Goal: Task Accomplishment & Management: Manage account settings

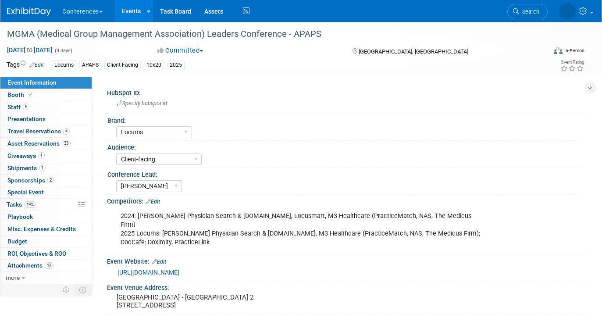
select select "Locums"
select select "Client-facing"
select select "[PERSON_NAME]"
click at [58, 134] on span "Travel Reservations 4" at bounding box center [38, 131] width 62 height 7
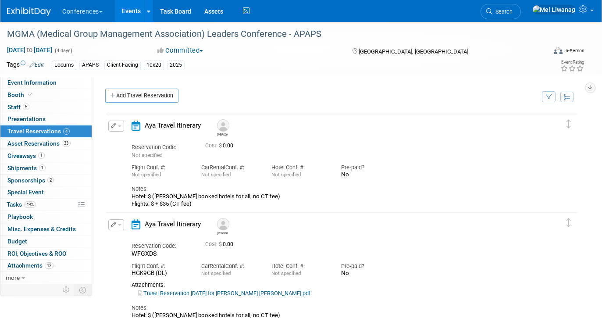
scroll to position [193, 0]
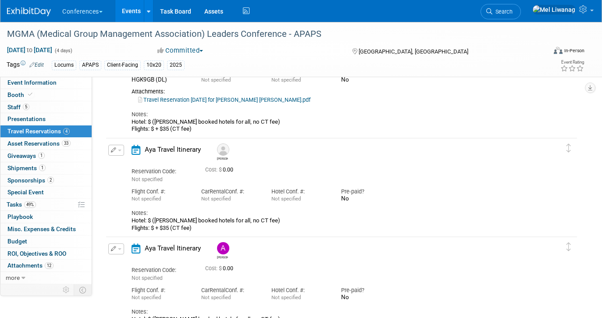
click at [189, 195] on div "Flight Conf. #: Not specified" at bounding box center [160, 193] width 70 height 20
click at [110, 152] on button "button" at bounding box center [116, 150] width 16 height 11
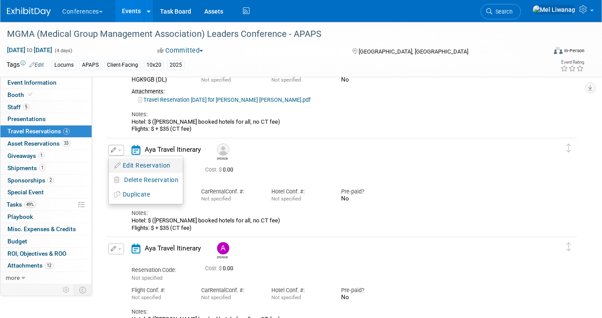
click at [134, 166] on button "Edit Reservation" at bounding box center [146, 165] width 74 height 13
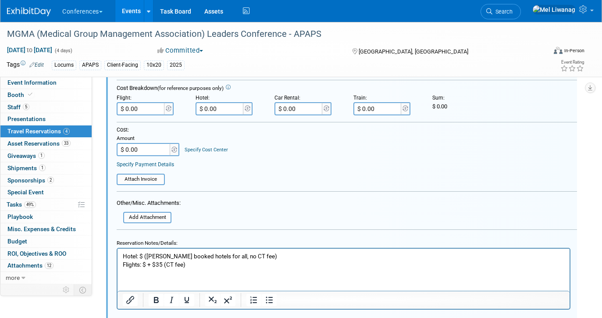
scroll to position [436, 0]
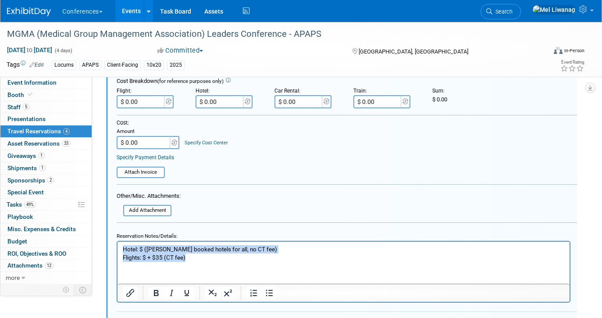
drag, startPoint x: 194, startPoint y: 256, endPoint x: 46, endPoint y: 252, distance: 148.2
click at [117, 252] on html "Hotel: $ (Mel booked hotels for all, no CT fee) Flights: $ + $35 (CT fee)" at bounding box center [343, 251] width 452 height 20
drag, startPoint x: 196, startPoint y: 258, endPoint x: 82, endPoint y: 254, distance: 114.5
click at [117, 254] on html "Hotel: $ (Mel booked hotels for all, no CT fee) Flights: $ + $35 (CT fee)" at bounding box center [343, 251] width 452 height 20
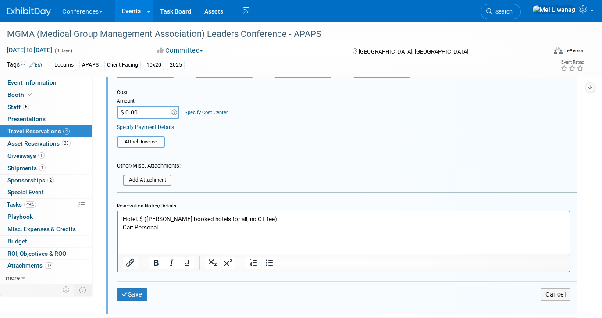
scroll to position [469, 0]
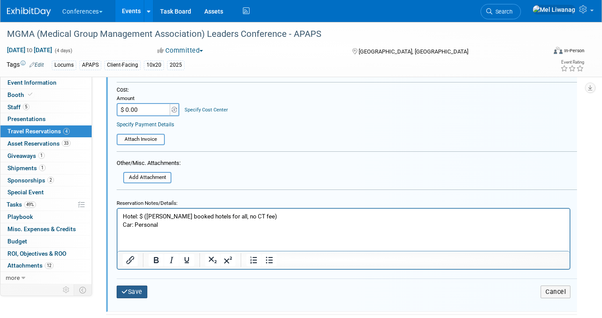
click at [141, 291] on button "Save" at bounding box center [132, 291] width 31 height 13
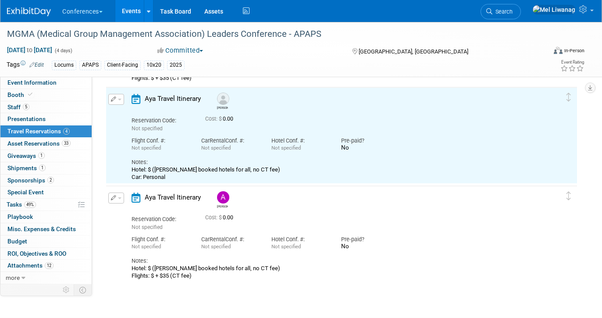
scroll to position [232, 0]
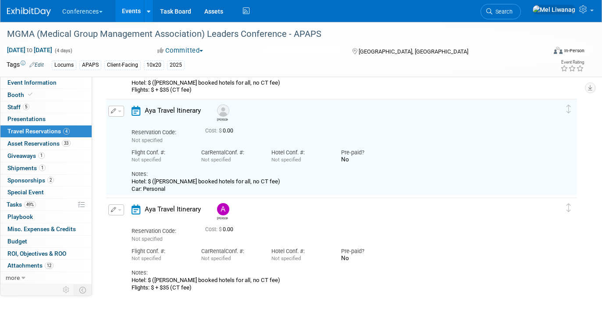
click at [119, 214] on button "button" at bounding box center [116, 209] width 16 height 11
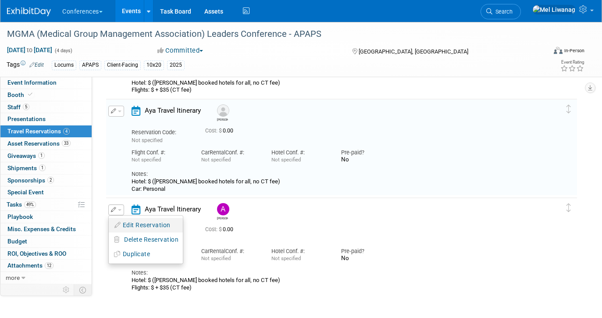
click at [125, 227] on button "Edit Reservation" at bounding box center [146, 225] width 74 height 13
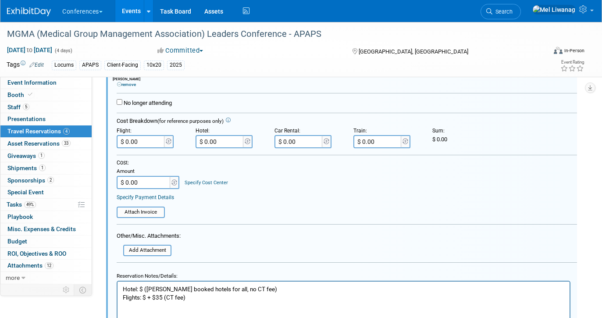
scroll to position [508, 0]
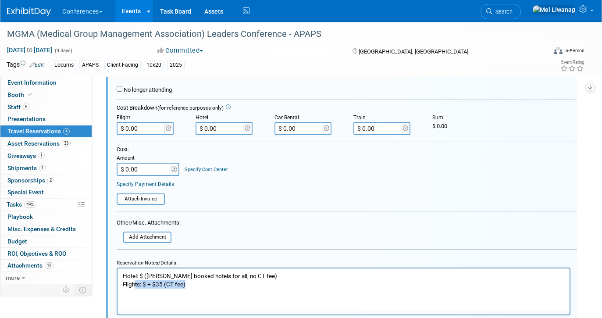
drag, startPoint x: 188, startPoint y: 286, endPoint x: 134, endPoint y: 286, distance: 53.9
click at [134, 286] on p "Hotel: $ (Mel booked hotels for all, no CT fee) Flights: $ + $35 (CT fee)" at bounding box center [344, 279] width 442 height 17
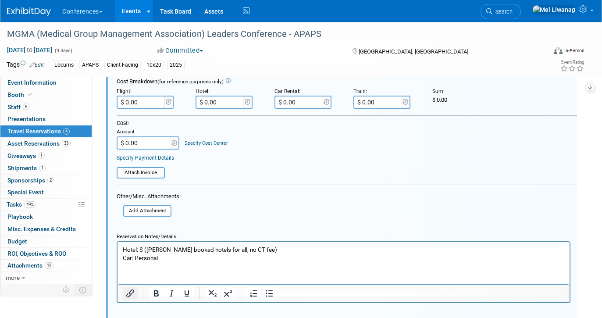
scroll to position [550, 0]
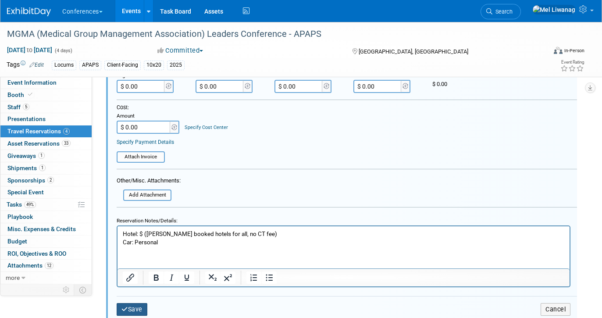
click at [131, 309] on button "Save" at bounding box center [132, 309] width 31 height 13
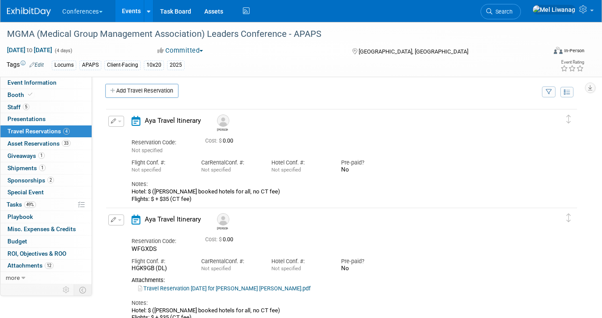
scroll to position [0, 0]
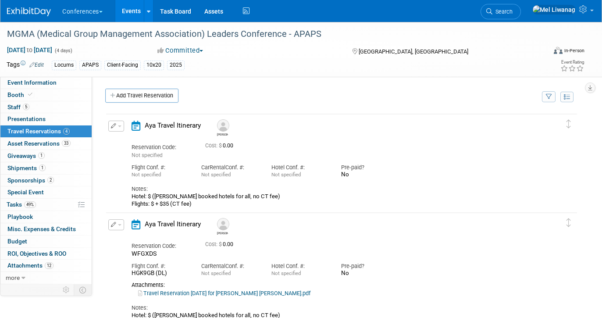
click at [119, 118] on td "Delete Reservation McKenzie Reservation Code: Cost: $" at bounding box center [335, 162] width 458 height 96
click at [119, 121] on button "button" at bounding box center [116, 126] width 16 height 11
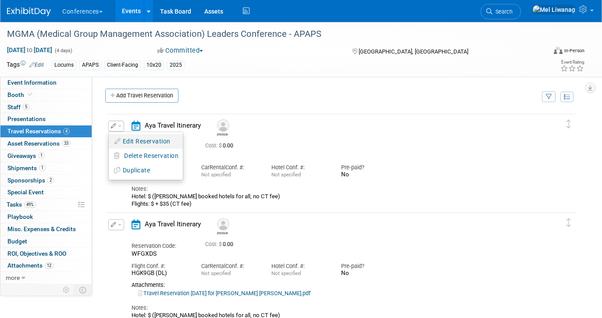
click at [123, 135] on button "Edit Reservation" at bounding box center [146, 141] width 74 height 13
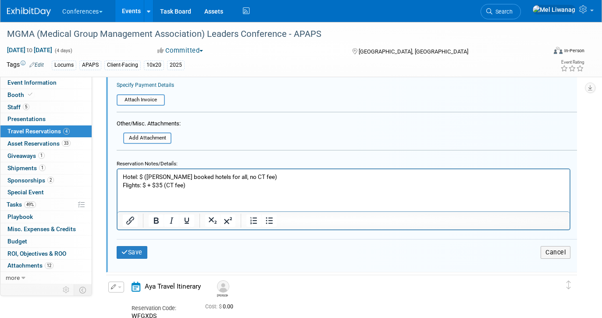
scroll to position [292, 0]
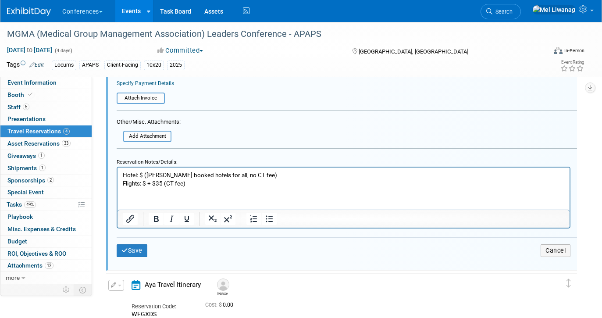
drag, startPoint x: 188, startPoint y: 187, endPoint x: 112, endPoint y: 187, distance: 75.8
click at [117, 187] on html "Hotel: $ (Mel booked hotels for all, no CT fee) Flights: $ + $35 (CT fee)" at bounding box center [343, 177] width 452 height 20
drag, startPoint x: 189, startPoint y: 183, endPoint x: 84, endPoint y: 181, distance: 105.2
click at [117, 181] on html "Hotel: $ (Mel booked hotels for all, no CT fee) Flights: $ + $35 (CT fee)" at bounding box center [343, 177] width 452 height 20
click at [131, 250] on button "Save" at bounding box center [132, 250] width 31 height 13
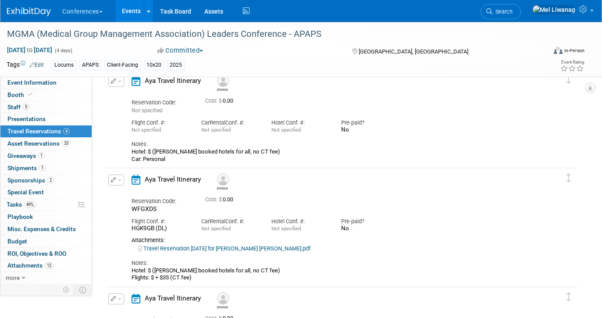
scroll to position [0, 0]
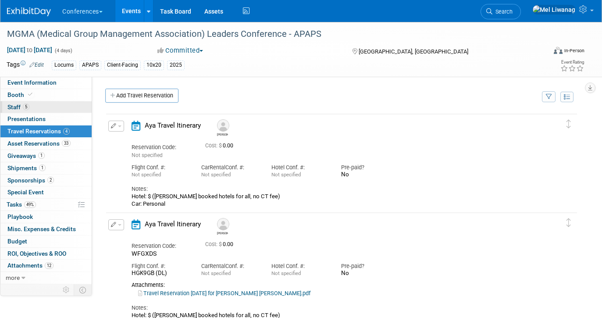
click at [48, 102] on link "5 Staff 5" at bounding box center [45, 107] width 91 height 12
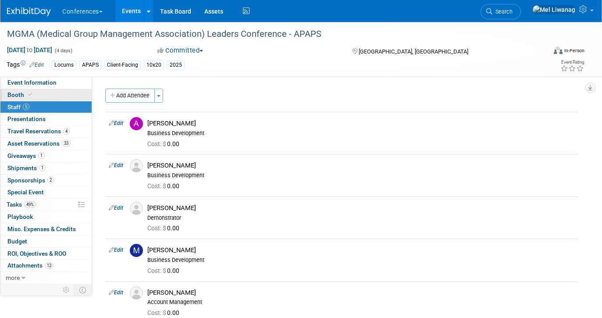
click at [49, 96] on link "Booth" at bounding box center [45, 95] width 91 height 12
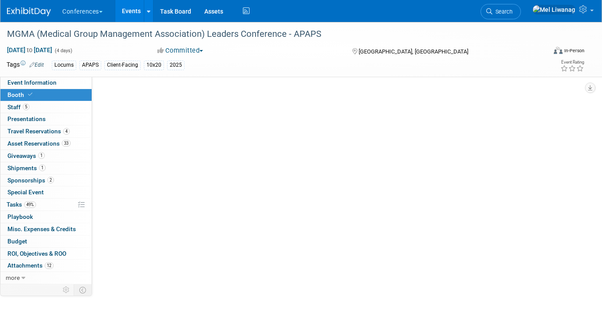
select select "10'x20'"
select select "Yes"
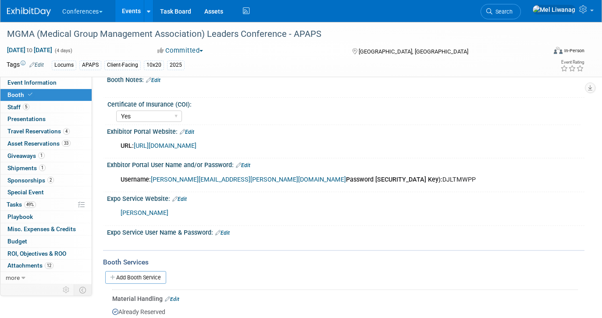
scroll to position [124, 0]
click at [512, 13] on span "Search" at bounding box center [502, 11] width 20 height 7
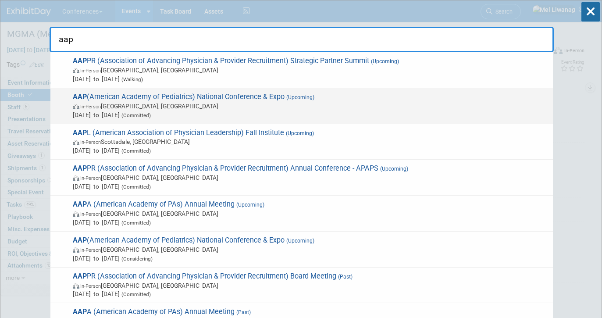
type input "aap"
click at [296, 102] on span "In-Person Denver, CO" at bounding box center [311, 106] width 476 height 9
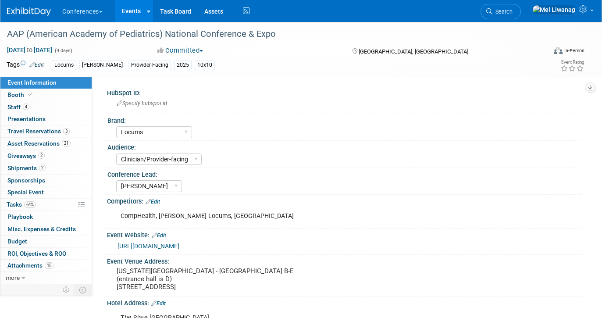
select select "Locums"
select select "Clinician/Provider-facing"
select select "[PERSON_NAME]"
click at [69, 163] on link "2 Shipments 2" at bounding box center [45, 168] width 91 height 12
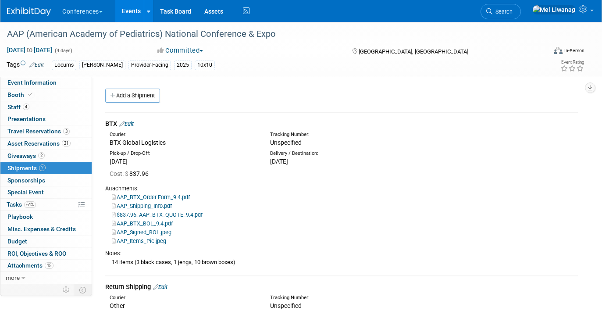
click at [128, 126] on link "Edit" at bounding box center [126, 124] width 14 height 7
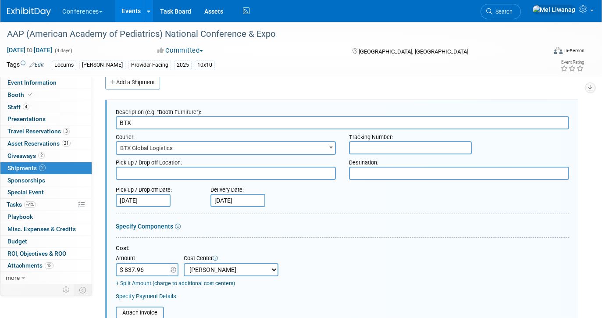
click at [521, 4] on li "Search" at bounding box center [500, 10] width 40 height 21
click at [512, 11] on span "Search" at bounding box center [502, 11] width 20 height 7
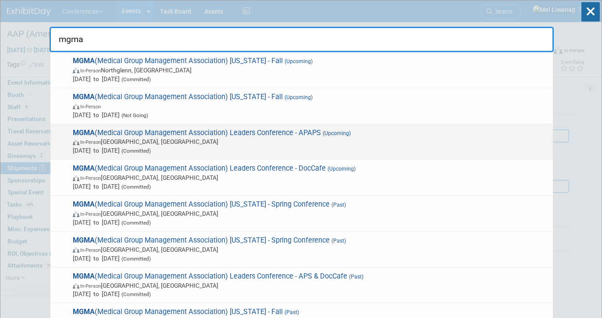
type input "mgma"
click at [307, 136] on span "MGMA (Medical Group Management Association) Leaders Conference - APAPS (Upcomin…" at bounding box center [309, 141] width 478 height 27
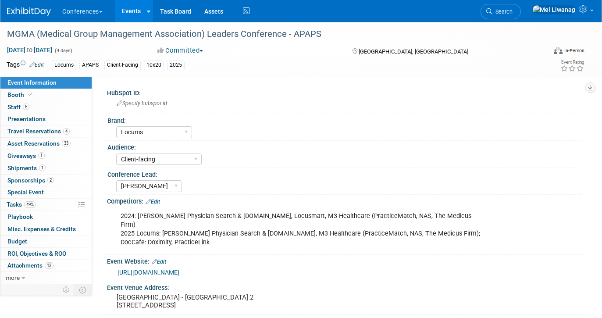
select select "Locums"
select select "Client-facing"
select select "[PERSON_NAME]"
click at [43, 171] on span "Shipments 1" at bounding box center [26, 167] width 38 height 7
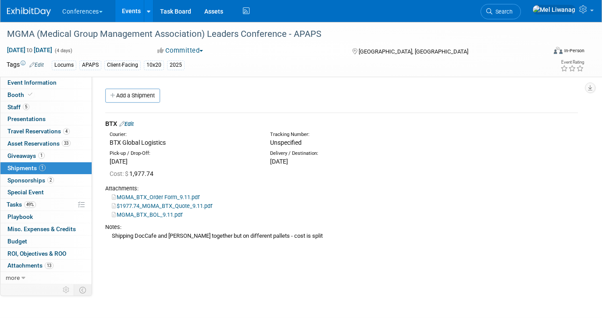
click at [134, 124] on link "Edit" at bounding box center [126, 124] width 14 height 7
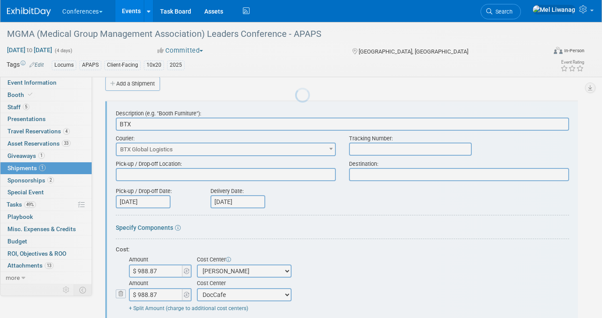
scroll to position [13, 0]
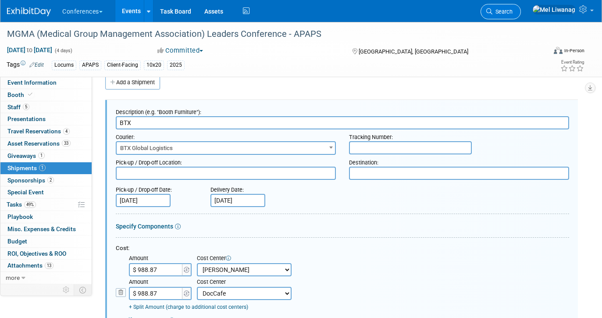
click at [512, 8] on span "Search" at bounding box center [502, 11] width 20 height 7
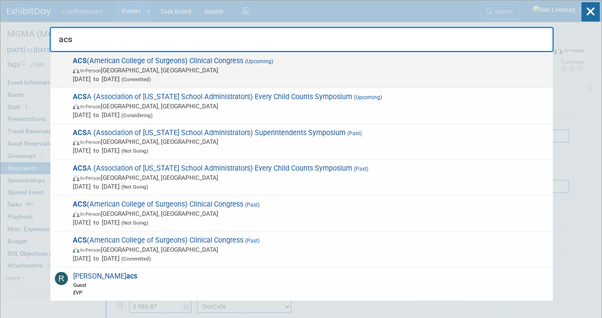
type input "acs"
click at [196, 65] on span "ACS (American College of Surgeons) Clinical Congress (Upcoming) In-Person Chica…" at bounding box center [309, 70] width 478 height 27
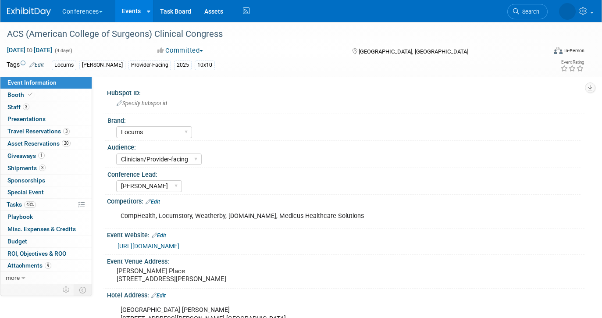
select select "Locums"
select select "Clinician/Provider-facing"
select select "[PERSON_NAME]"
click at [58, 165] on link "3 Shipments 3" at bounding box center [45, 168] width 91 height 12
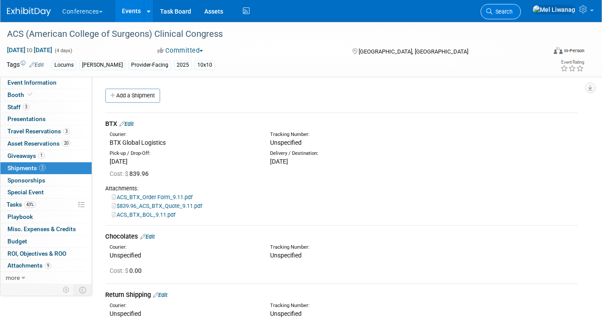
click at [512, 11] on span "Search" at bounding box center [502, 11] width 20 height 7
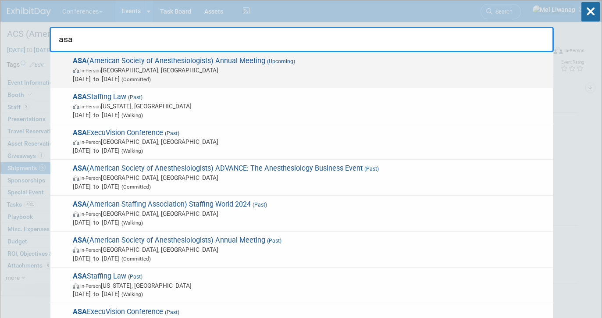
type input "asa"
click at [408, 57] on span "ASA (American Society of Anesthesiologists) Annual Meeting (Upcoming) In-Person…" at bounding box center [309, 70] width 478 height 27
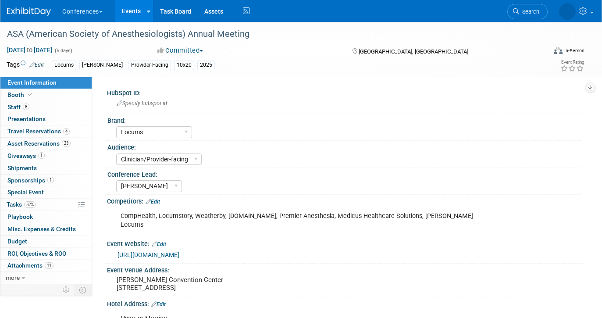
select select "Locums"
select select "Clinician/Provider-facing"
select select "[PERSON_NAME]"
click at [521, 15] on link "Search" at bounding box center [500, 11] width 40 height 15
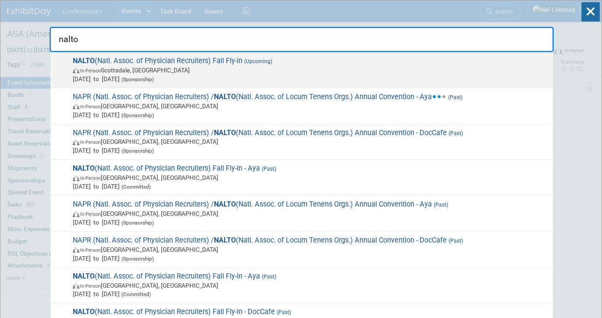
type input "nalto"
click at [341, 73] on span "In-Person [GEOGRAPHIC_DATA], [GEOGRAPHIC_DATA]" at bounding box center [311, 70] width 476 height 9
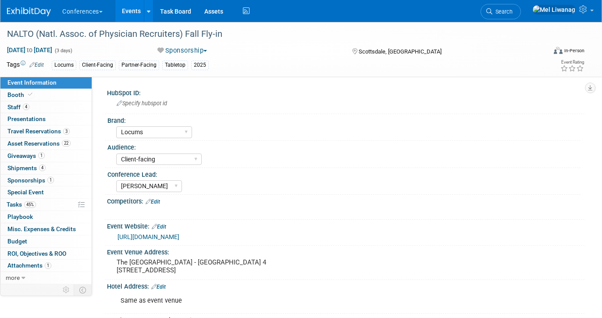
select select "Locums"
select select "Client-facing"
select select "[PERSON_NAME]"
click at [58, 125] on div "0 Presentations 0 Presentations" at bounding box center [45, 119] width 91 height 12
click at [78, 133] on link "3 Travel Reservations 3" at bounding box center [45, 131] width 91 height 12
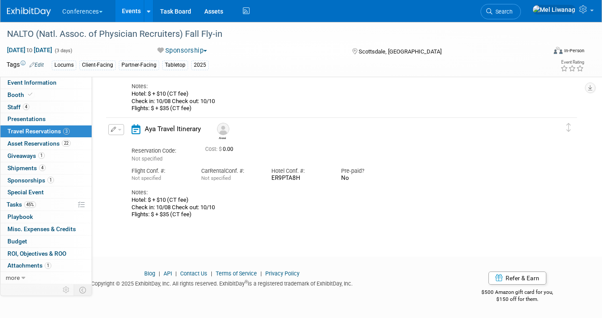
scroll to position [202, 0]
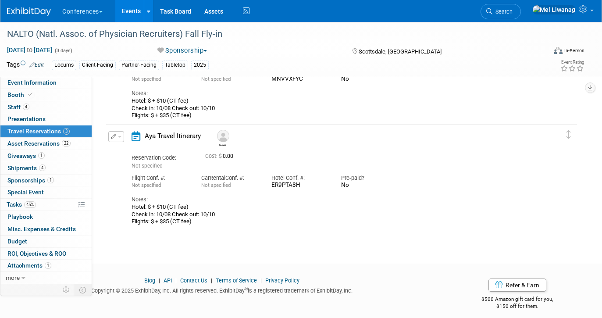
click at [115, 131] on td "Delete Reservation Alexei Reservation Code: Not specified" at bounding box center [335, 175] width 458 height 103
click at [116, 137] on button "button" at bounding box center [116, 136] width 16 height 11
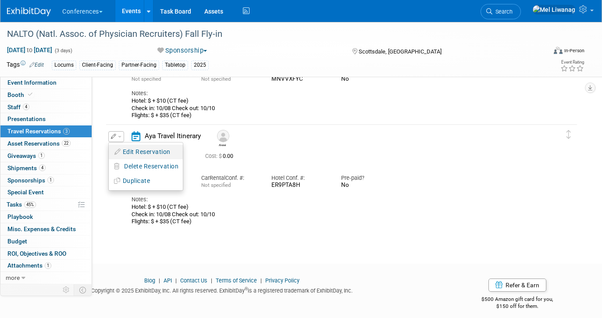
click at [121, 151] on button "Edit Reservation" at bounding box center [146, 152] width 74 height 13
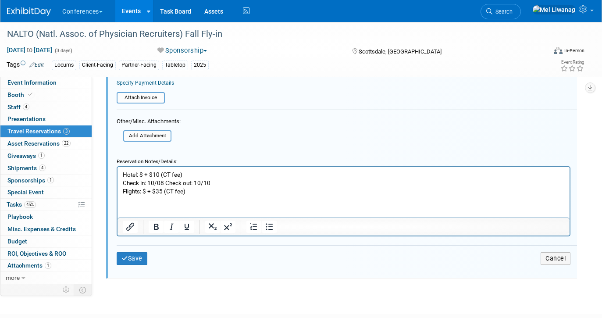
scroll to position [508, 0]
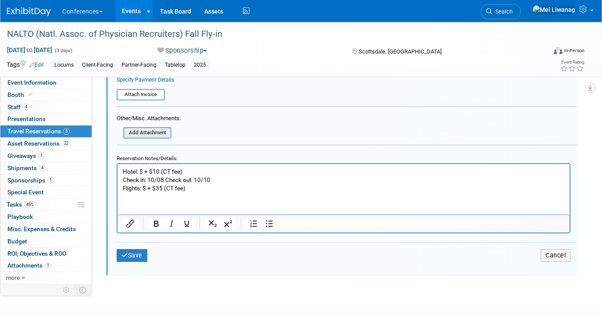
click at [153, 131] on input "file" at bounding box center [118, 133] width 104 height 10
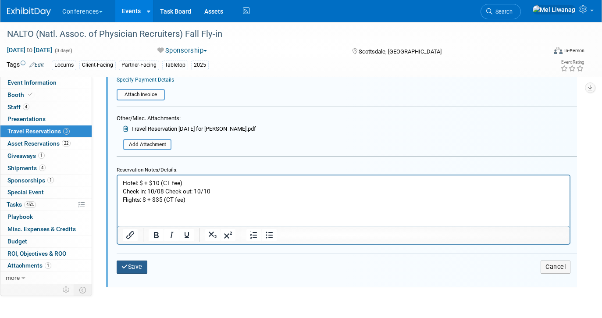
click at [136, 265] on button "Save" at bounding box center [132, 266] width 31 height 13
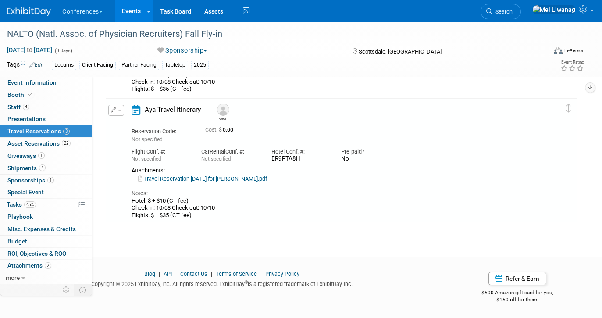
scroll to position [227, 0]
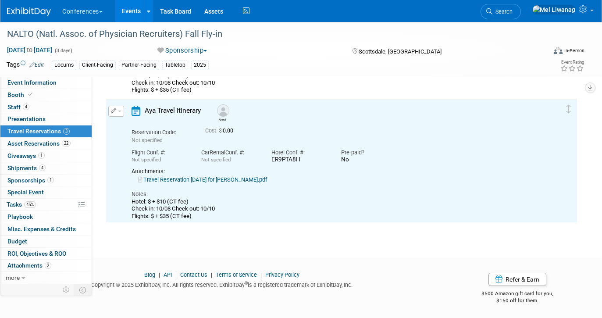
click at [215, 182] on link "Travel Reservation March 04 for ALEXEI VIKTORVICH BACHURETZ.pdf" at bounding box center [202, 179] width 129 height 7
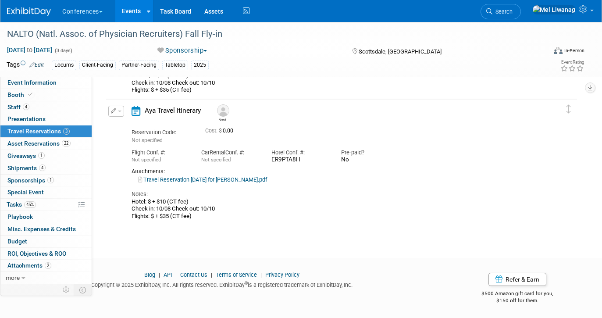
click at [119, 114] on button "button" at bounding box center [116, 111] width 16 height 11
click at [126, 126] on button "Edit Reservation" at bounding box center [146, 126] width 74 height 13
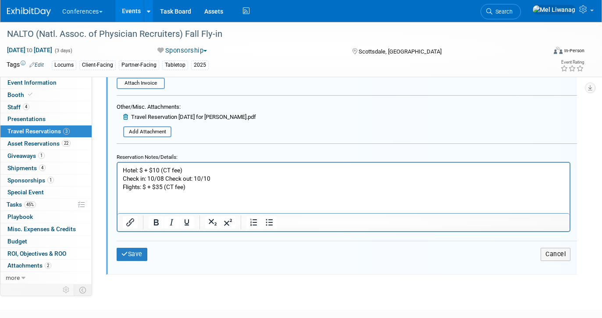
scroll to position [511, 0]
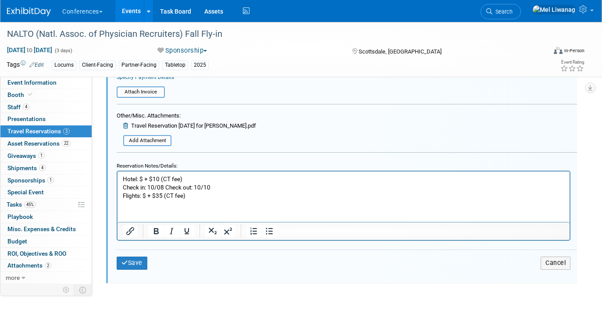
click at [126, 128] on icon at bounding box center [126, 126] width 7 height 6
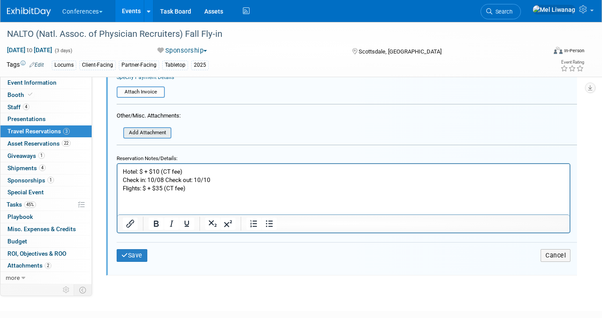
click at [131, 135] on input "file" at bounding box center [118, 133] width 104 height 10
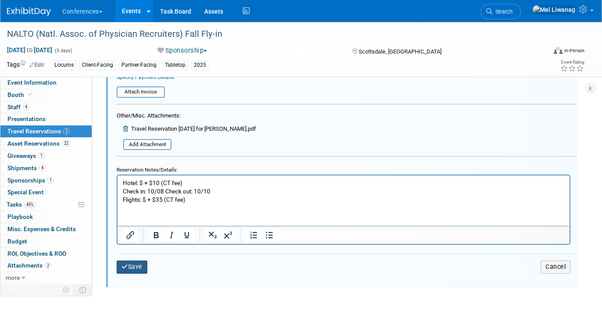
click at [127, 268] on icon "submit" at bounding box center [124, 266] width 7 height 6
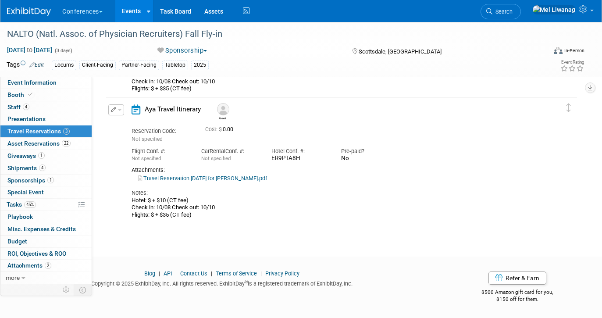
scroll to position [227, 0]
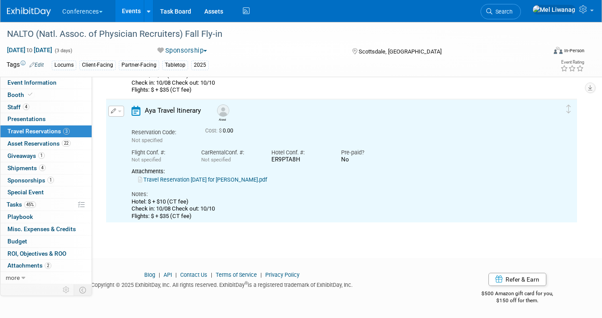
click at [235, 181] on link "Travel Reservation October 08 for ALEXEI VIKTORVICH BACHURETZ.pdf" at bounding box center [202, 179] width 129 height 7
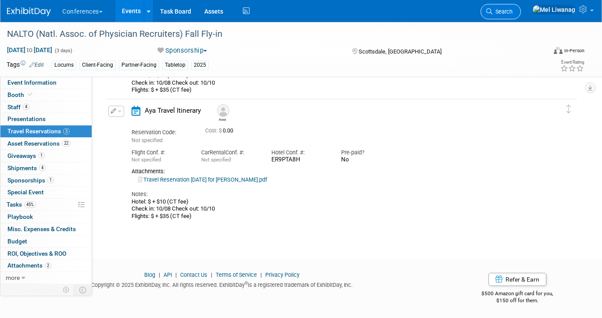
click at [521, 16] on link "Search" at bounding box center [500, 11] width 40 height 15
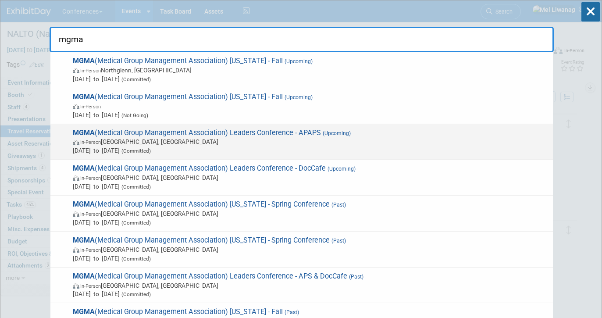
type input "mgma"
click at [319, 126] on div "MGMA (Medical Group Management Association) Leaders Conference - APAPS (Upcomin…" at bounding box center [301, 142] width 502 height 36
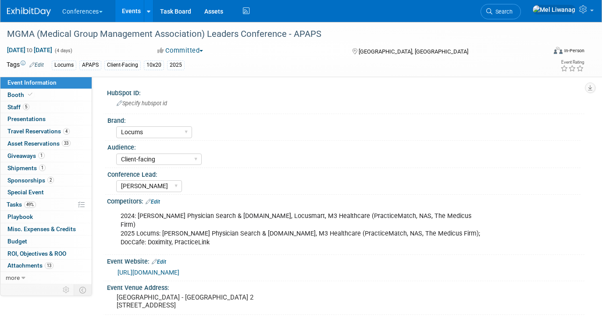
select select "Locums"
select select "Client-facing"
select select "[PERSON_NAME]"
click at [25, 106] on span "5" at bounding box center [26, 106] width 7 height 7
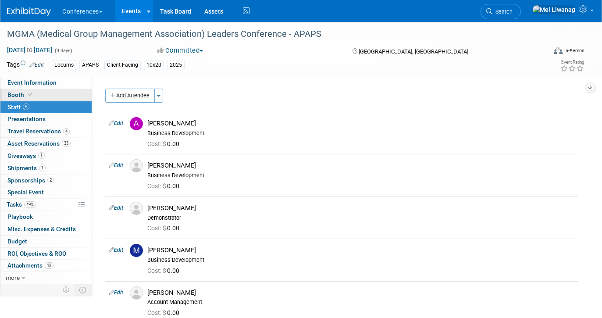
click at [46, 94] on link "Booth" at bounding box center [45, 95] width 91 height 12
select select "10'x20'"
select select "Yes"
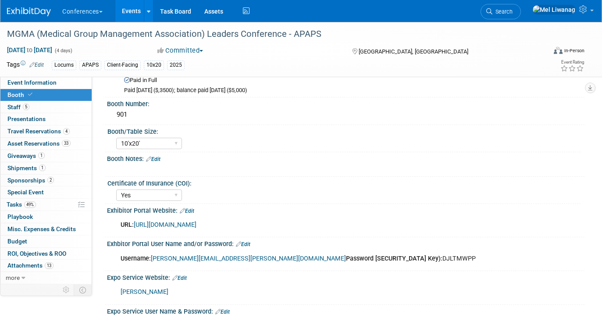
scroll to position [50, 0]
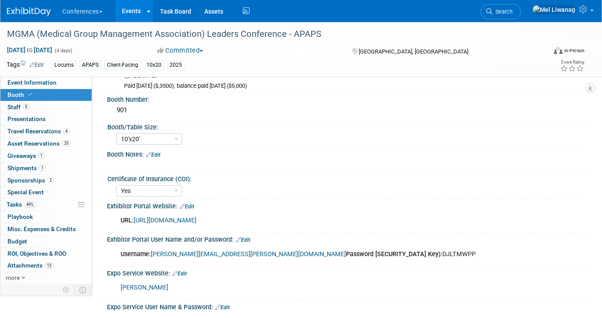
click at [327, 255] on div "Username: [PERSON_NAME][EMAIL_ADDRESS][PERSON_NAME][DOMAIN_NAME] Password [SECU…" at bounding box center [302, 254] width 377 height 18
copy div "DJLTMWPP"
click at [196, 222] on link "[URL][DOMAIN_NAME]" at bounding box center [165, 220] width 63 height 7
click at [48, 129] on span "Travel Reservations 4" at bounding box center [38, 131] width 62 height 7
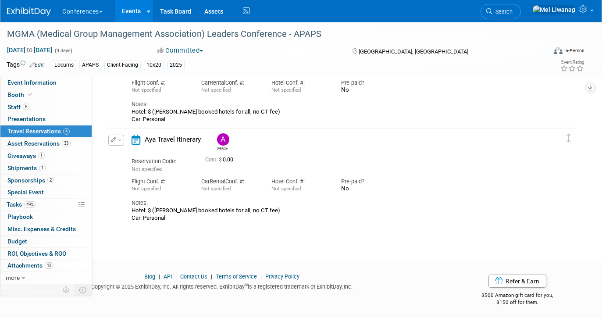
scroll to position [306, 0]
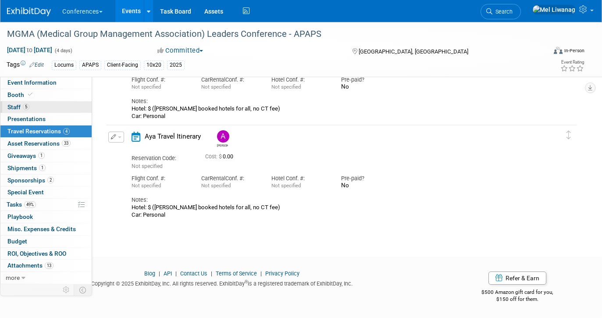
click at [53, 103] on link "5 Staff 5" at bounding box center [45, 107] width 91 height 12
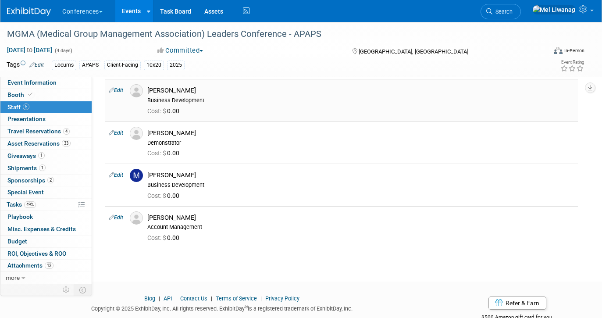
scroll to position [76, 0]
click at [77, 132] on link "4 Travel Reservations 4" at bounding box center [45, 131] width 91 height 12
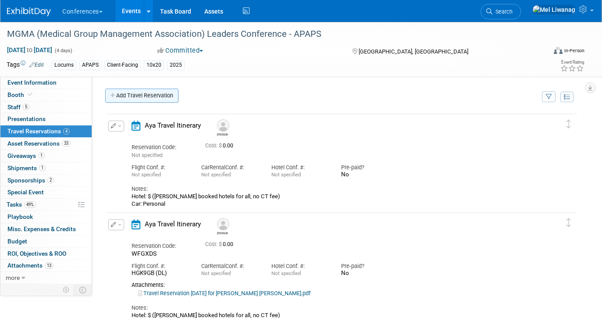
click at [155, 99] on link "Add Travel Reservation" at bounding box center [141, 96] width 73 height 14
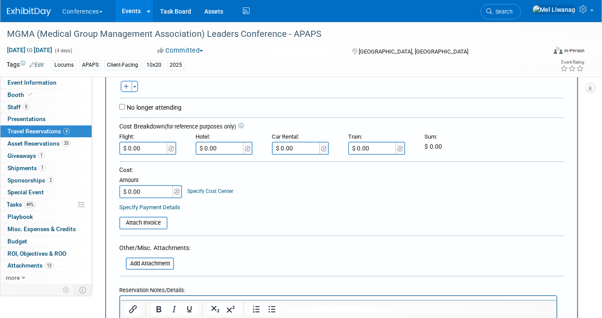
scroll to position [176, 0]
click at [134, 90] on button "Toggle Dropdown" at bounding box center [134, 87] width 7 height 11
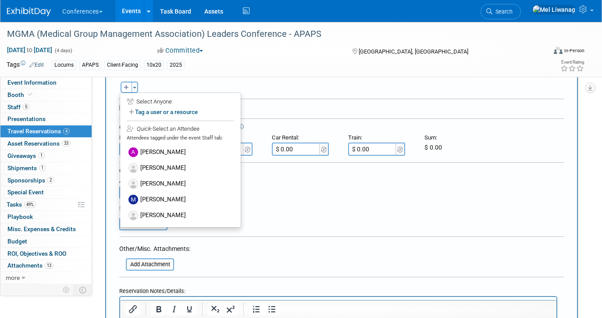
click at [359, 255] on form "<i class="fa-light fa-calendar-lines" style="padding: 6px 4px 6px 1px;"></i> Ay…" at bounding box center [341, 173] width 444 height 435
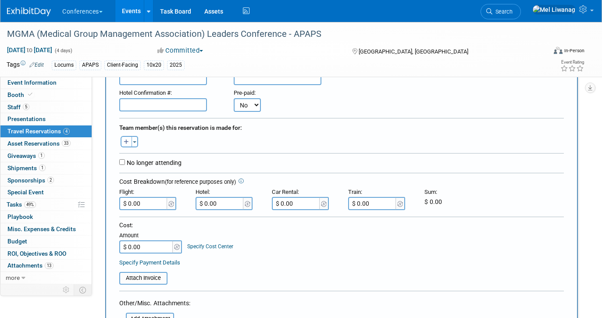
scroll to position [122, 0]
click at [136, 143] on button "Toggle Dropdown" at bounding box center [134, 140] width 7 height 11
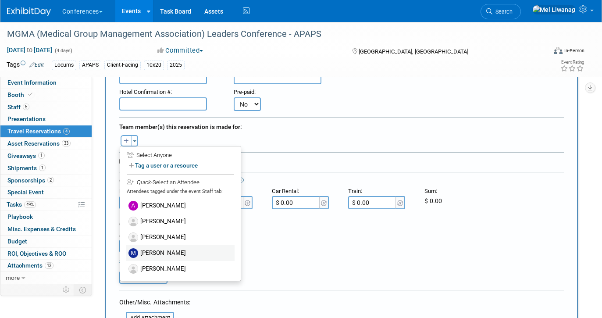
click at [171, 252] on label "Maddie Cummings" at bounding box center [180, 253] width 108 height 16
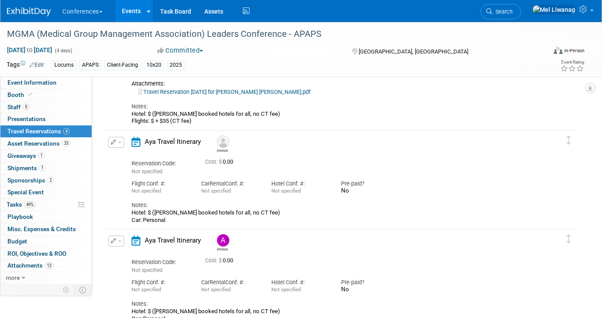
scroll to position [696, 0]
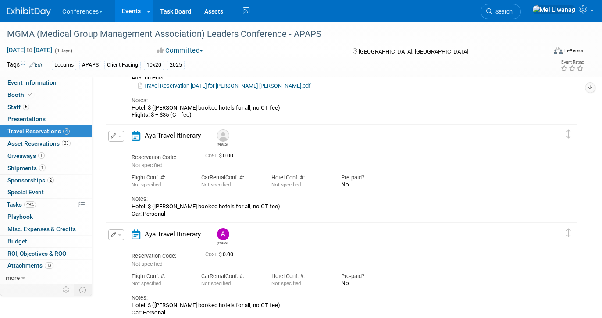
drag, startPoint x: 194, startPoint y: 111, endPoint x: 129, endPoint y: 105, distance: 64.7
click at [129, 105] on div "Aya Travel Itinerary Joseph Reservation Code: WFGXDS Cost: $ 0.00 Car" at bounding box center [334, 65] width 419 height 107
copy div "Hotel: $ (Mel booked hotels for all, no CT fee) Flights: $ + $35 (CT fee)"
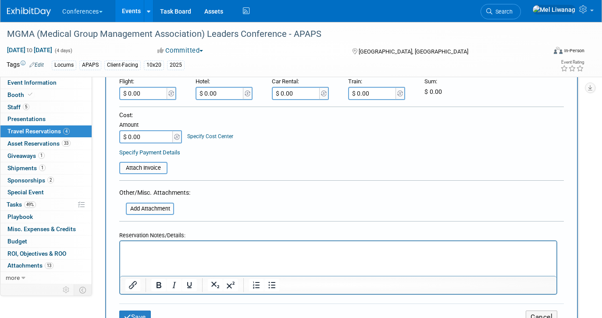
scroll to position [251, 0]
click at [156, 243] on html at bounding box center [338, 247] width 436 height 13
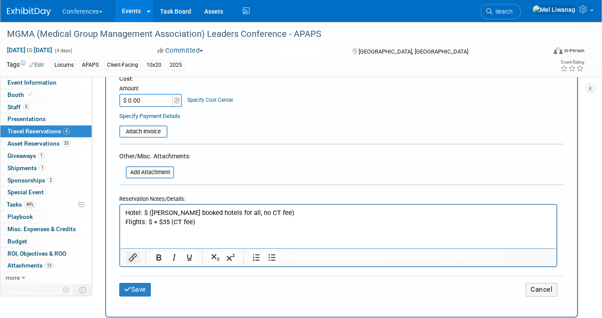
scroll to position [351, 0]
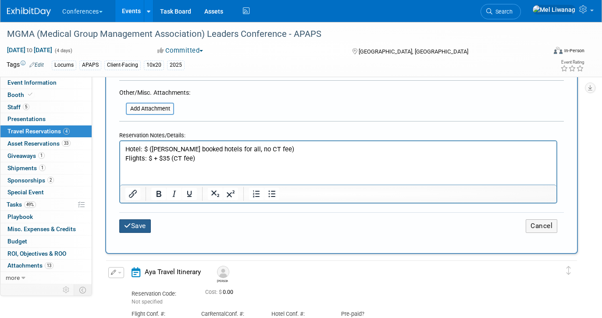
click at [134, 222] on button "Save" at bounding box center [135, 226] width 32 height 14
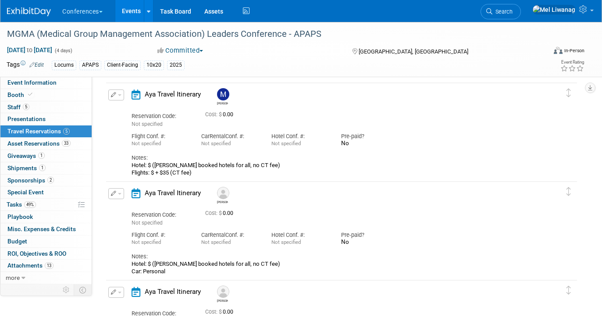
scroll to position [0, 0]
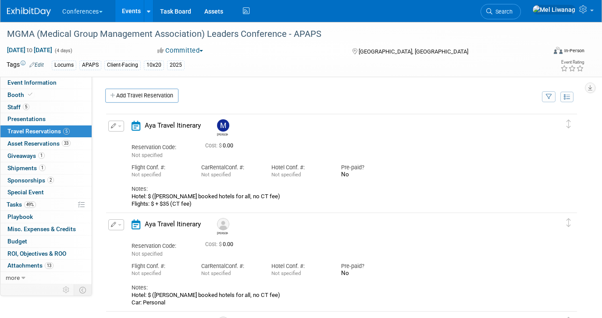
click at [28, 7] on link at bounding box center [34, 7] width 54 height 7
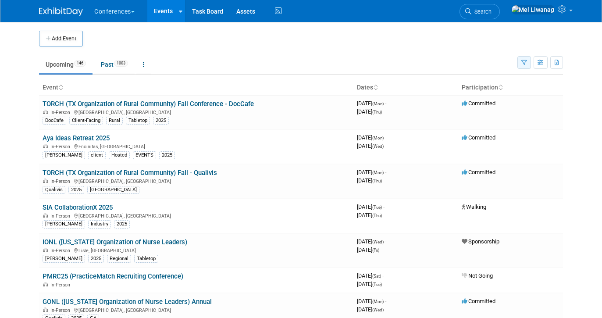
click at [525, 63] on icon "button" at bounding box center [524, 63] width 6 height 6
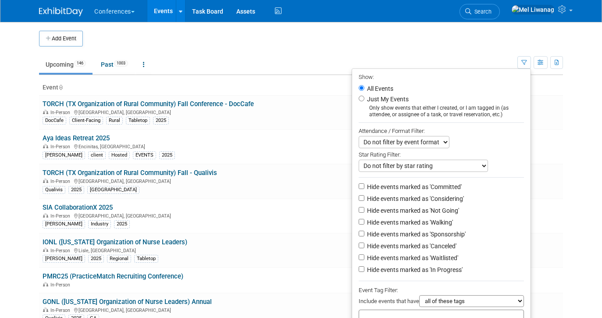
click at [389, 103] on label "Just My Events" at bounding box center [386, 99] width 43 height 9
click at [364, 101] on input "Just My Events" at bounding box center [362, 99] width 6 height 6
radio input "true"
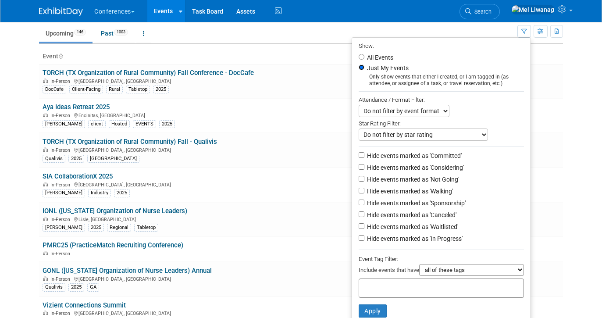
scroll to position [32, 0]
click at [443, 177] on label "Hide events marked as 'Not Going'" at bounding box center [412, 178] width 94 height 9
click at [364, 177] on input "Hide events marked as 'Not Going'" at bounding box center [362, 178] width 6 height 6
checkbox input "true"
click at [443, 228] on label "Hide events marked as 'Waitlisted'" at bounding box center [411, 226] width 93 height 9
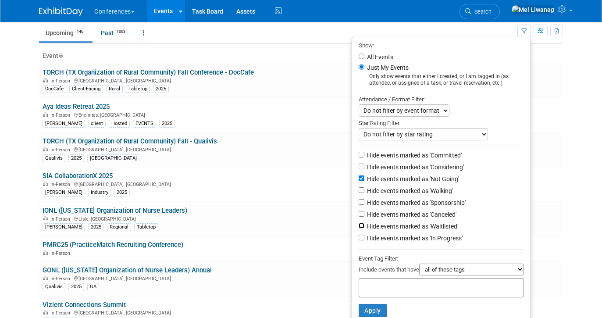
click at [364, 228] on input "Hide events marked as 'Waitlisted'" at bounding box center [362, 226] width 6 height 6
checkbox input "true"
click at [443, 218] on label "Hide events marked as 'Canceled'" at bounding box center [410, 214] width 91 height 9
click at [364, 217] on input "Hide events marked as 'Canceled'" at bounding box center [362, 214] width 6 height 6
checkbox input "true"
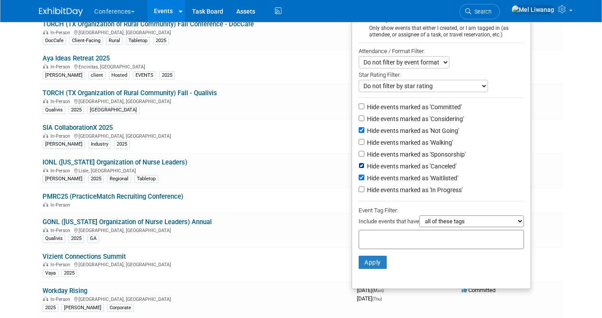
scroll to position [81, 0]
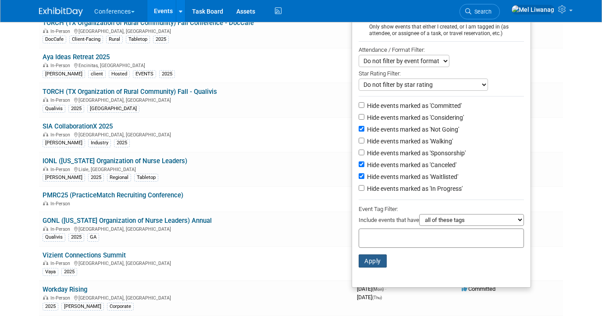
click at [377, 260] on button "Apply" at bounding box center [373, 260] width 28 height 13
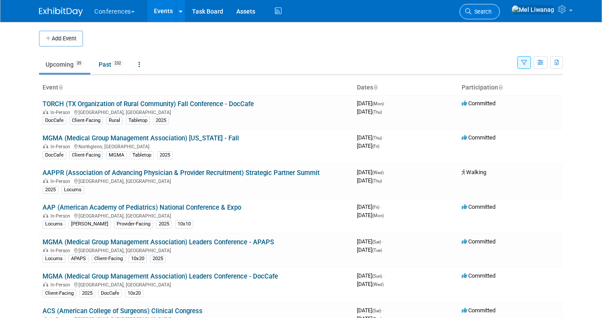
click at [493, 18] on link "Search" at bounding box center [479, 11] width 40 height 15
click at [0, 0] on div "Recently Viewed Events: MGMA (Medical Group Management Association) Leaders Con…" at bounding box center [0, 0] width 0 height 0
click at [499, 7] on link "Search" at bounding box center [479, 11] width 40 height 15
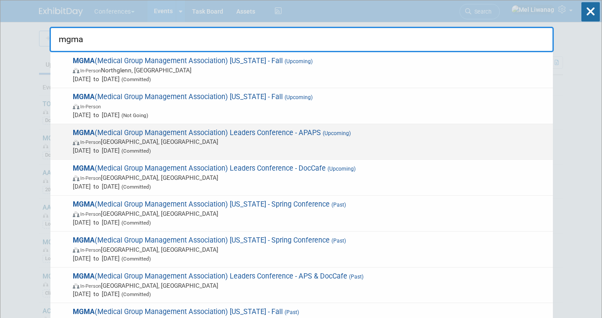
type input "mgma"
click at [377, 139] on span "In-Person Orlando, FL" at bounding box center [311, 141] width 476 height 9
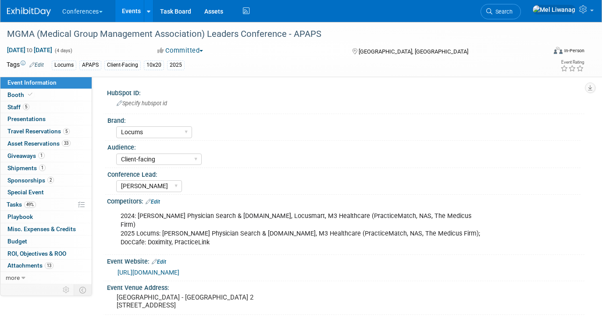
select select "Locums"
select select "Client-facing"
select select "[PERSON_NAME]"
click at [23, 204] on span "Tasks 49%" at bounding box center [21, 204] width 29 height 7
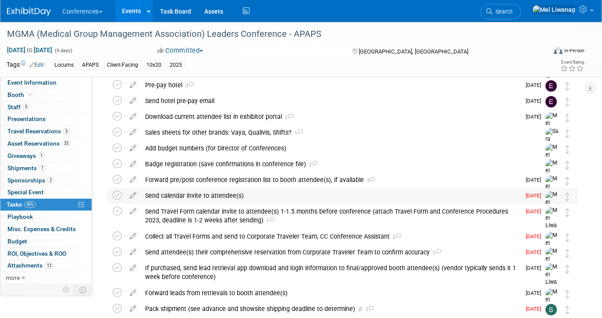
scroll to position [100, 0]
click at [117, 195] on icon at bounding box center [117, 194] width 9 height 9
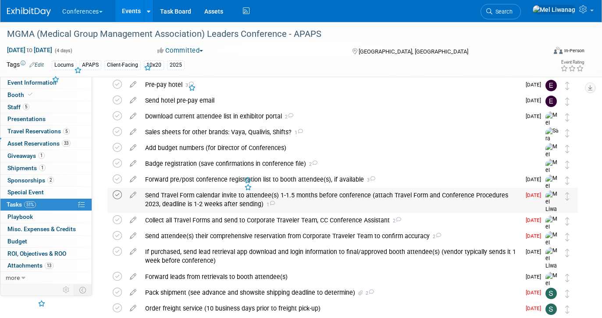
click at [117, 199] on icon at bounding box center [117, 194] width 9 height 9
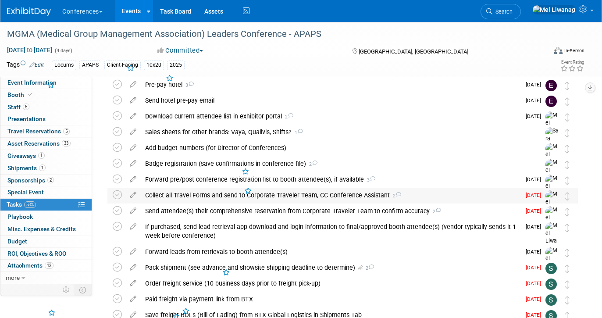
click at [163, 195] on div "Collect all Travel Forms and send to Corporate Traveler Team, CC Conference Ass…" at bounding box center [331, 195] width 380 height 15
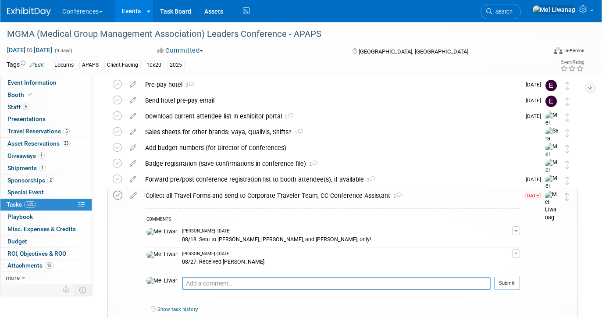
click at [117, 198] on icon at bounding box center [117, 195] width 9 height 9
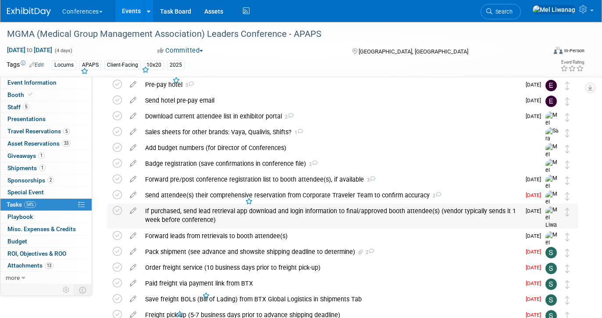
click at [196, 203] on div "If purchased, send lead retrieval app download and login information to final/a…" at bounding box center [331, 215] width 380 height 24
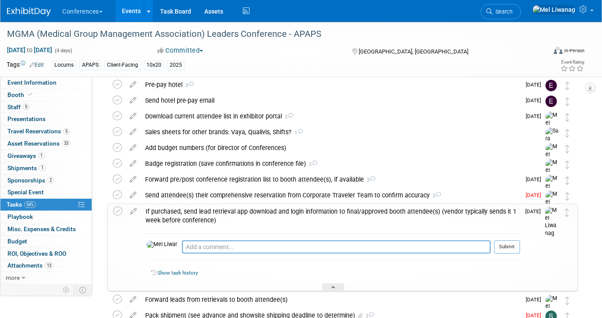
click at [196, 203] on div "If purchased, send lead retrieval app download and login information to final/a…" at bounding box center [342, 247] width 470 height 88
click at [195, 211] on div "If purchased, send lead retrieval app download and login information to final/a…" at bounding box center [330, 216] width 379 height 24
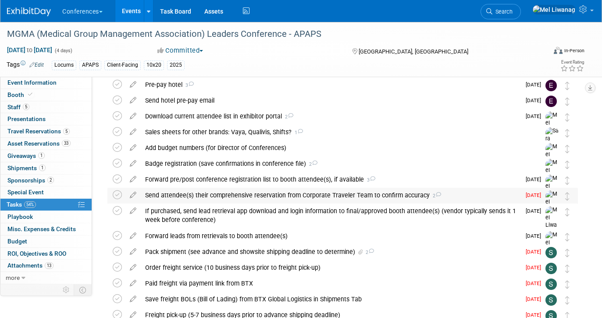
click at [195, 197] on div "Send attendee(s) their comprehensive reservation from Corporate Traveler Team t…" at bounding box center [331, 195] width 380 height 15
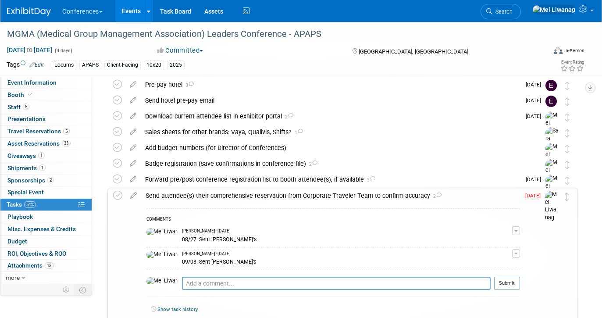
click at [203, 283] on textarea at bounding box center [336, 283] width 309 height 13
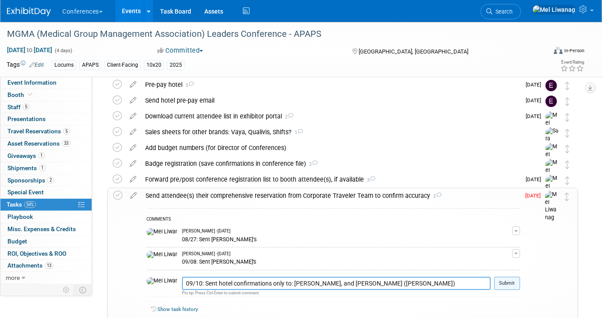
type textarea "09/10: Sent hotel confirmations only to: McKenzie, Jerry, and Andrea (Floridian…"
click at [509, 281] on button "Submit" at bounding box center [507, 283] width 26 height 13
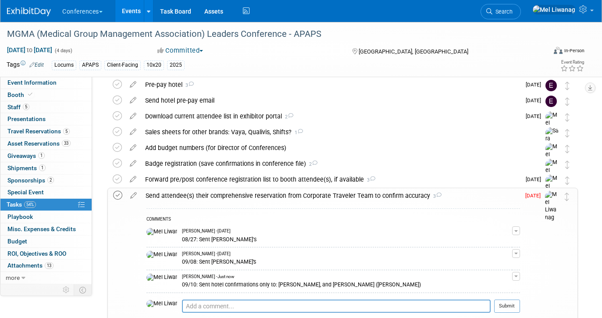
click at [114, 195] on icon at bounding box center [117, 195] width 9 height 9
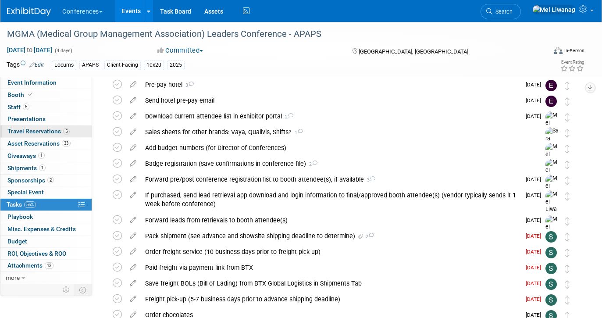
click at [60, 132] on span "Travel Reservations 5" at bounding box center [38, 131] width 62 height 7
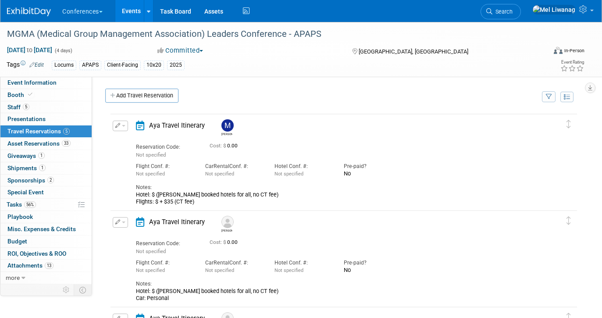
click at [127, 124] on button "button" at bounding box center [120, 126] width 15 height 11
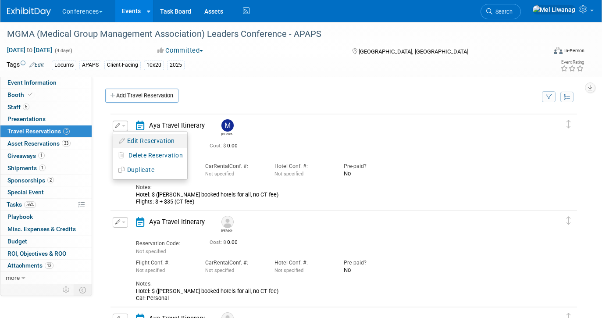
click at [127, 140] on button "Edit Reservation" at bounding box center [150, 141] width 74 height 13
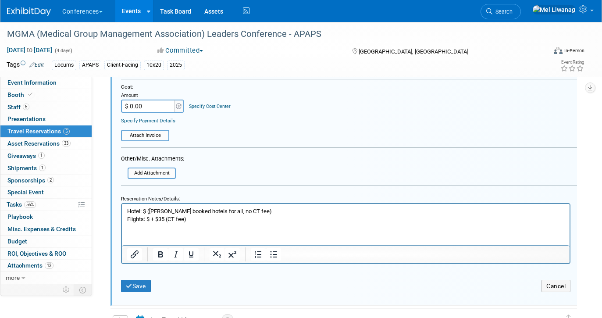
scroll to position [253, 0]
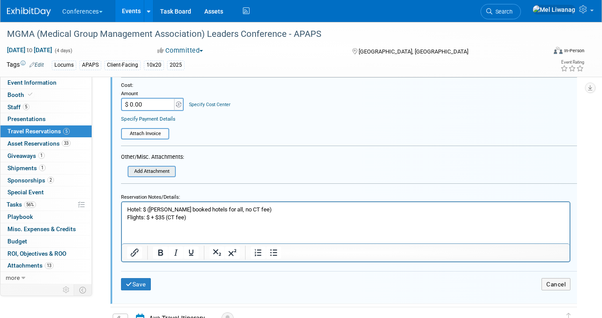
click at [153, 177] on div "Add Attachment" at bounding box center [152, 171] width 48 height 11
click at [151, 173] on input "file" at bounding box center [129, 171] width 89 height 9
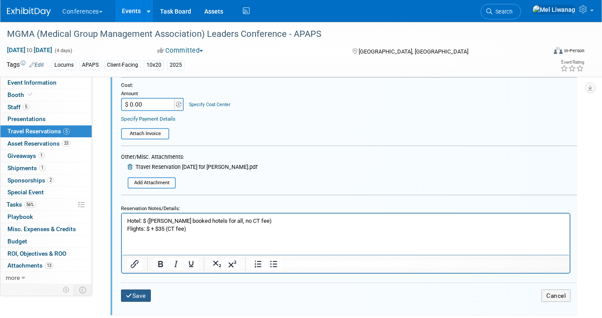
click at [147, 295] on button "Save" at bounding box center [136, 295] width 30 height 13
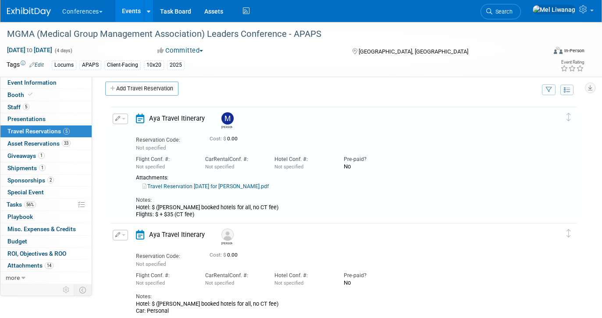
scroll to position [0, 0]
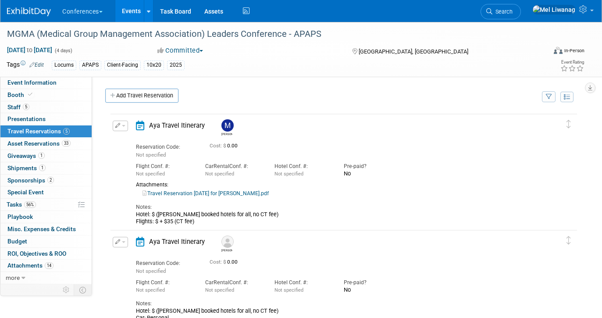
click at [239, 198] on div "Notes: Hotel: $ (Mel booked hotels for all, no CT fee) Flights: $ + $35 (CT fee)" at bounding box center [337, 211] width 402 height 28
click at [232, 191] on link "Travel Reservation September 27 for MADELINE A CUMMINGS.pdf" at bounding box center [205, 193] width 126 height 6
click at [521, 11] on link "Search" at bounding box center [500, 11] width 40 height 15
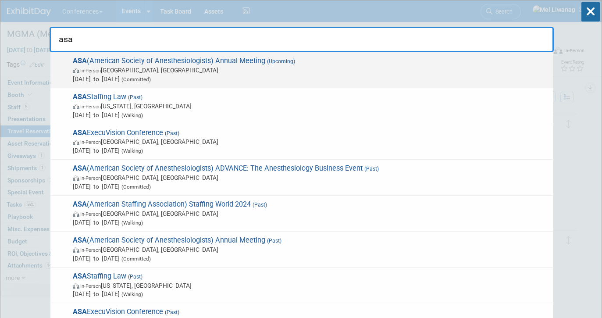
type input "asa"
click at [182, 69] on span "In-Person San Antonio, TX" at bounding box center [311, 70] width 476 height 9
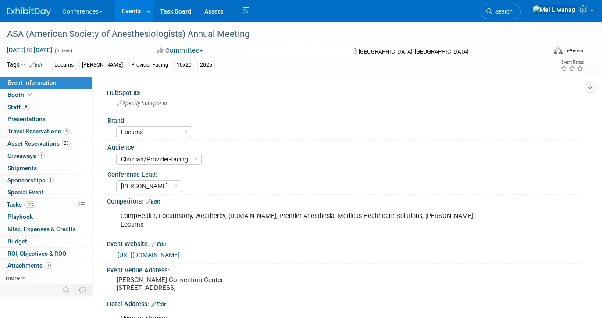
select select "Locums"
select select "Clinician/Provider-facing"
select select "[PERSON_NAME]"
click at [40, 134] on span "Travel Reservations 4" at bounding box center [38, 131] width 62 height 7
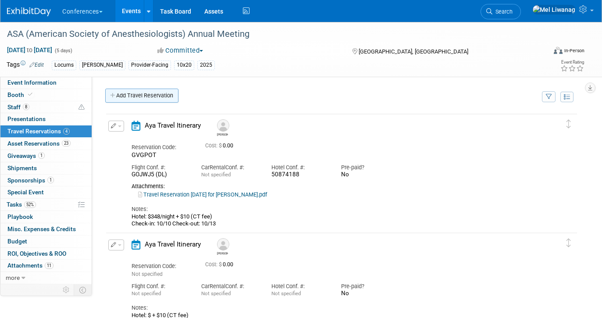
click at [140, 96] on link "Add Travel Reservation" at bounding box center [141, 96] width 73 height 14
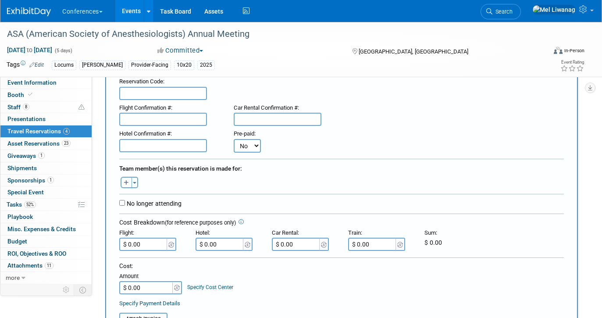
scroll to position [91, 0]
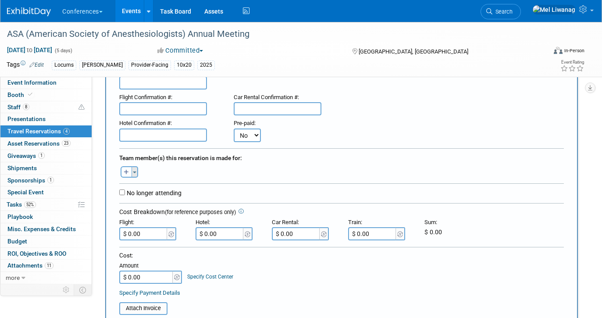
click at [136, 172] on button "Toggle Dropdown" at bounding box center [134, 171] width 7 height 11
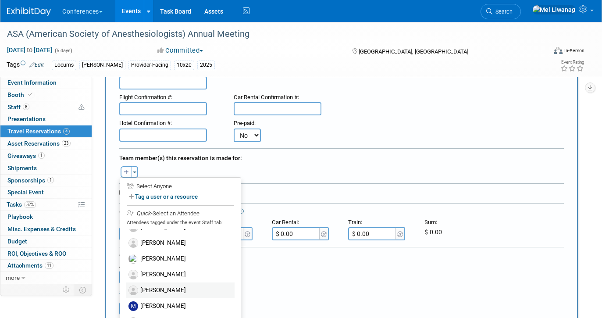
scroll to position [9, 0]
click at [175, 310] on label "[PERSON_NAME]" at bounding box center [180, 307] width 108 height 16
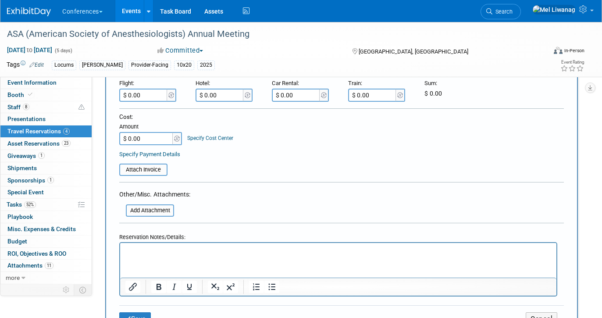
scroll to position [250, 0]
click at [165, 205] on input "file" at bounding box center [121, 210] width 104 height 11
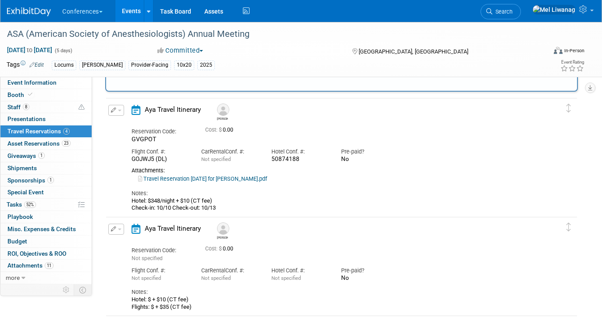
scroll to position [519, 0]
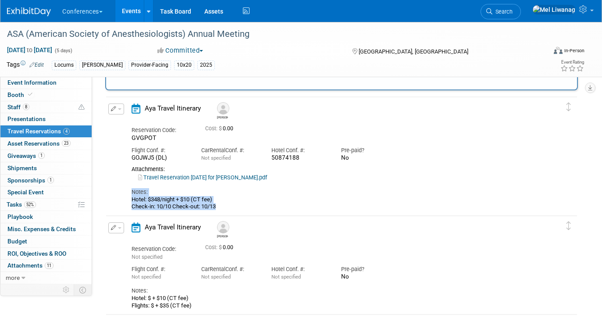
drag, startPoint x: 222, startPoint y: 202, endPoint x: 116, endPoint y: 187, distance: 106.7
click at [115, 190] on div "Edit Reservation [PERSON_NAME]" at bounding box center [335, 156] width 458 height 107
click at [166, 196] on div "Hotel: $348/night + $10 (CT fee) Check-in: 10/10 Check-out: 10/13" at bounding box center [334, 203] width 406 height 14
drag, startPoint x: 220, startPoint y: 201, endPoint x: 120, endPoint y: 190, distance: 101.0
click at [120, 190] on div "Edit Reservation [PERSON_NAME]" at bounding box center [335, 156] width 458 height 107
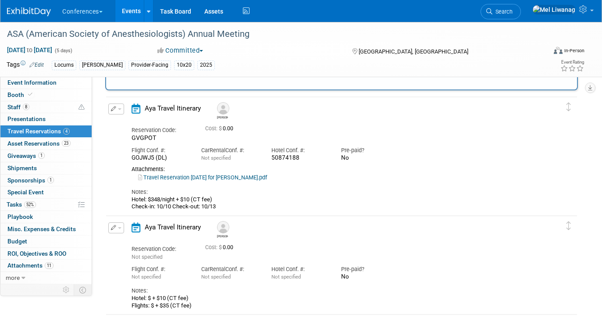
click at [194, 201] on div "Hotel: $348/night + $10 (CT fee) Check-in: 10/10 Check-out: 10/13" at bounding box center [334, 203] width 406 height 14
drag, startPoint x: 217, startPoint y: 201, endPoint x: 131, endPoint y: 194, distance: 85.3
click at [131, 196] on div "Hotel: $348/night + $10 (CT fee) Check-in: 10/10 Check-out: 10/13" at bounding box center [334, 203] width 406 height 14
copy div "Hotel: $348/night + $10 (CT fee) Check-in: 10/10 Check-out: 10/13"
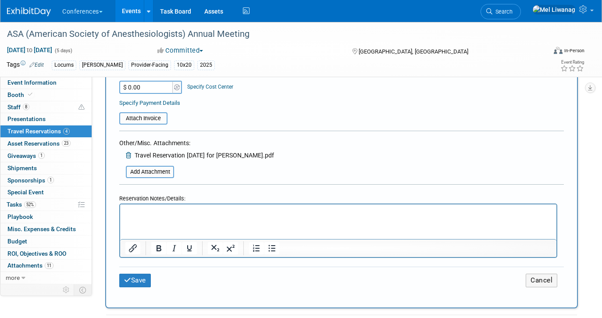
scroll to position [339, 0]
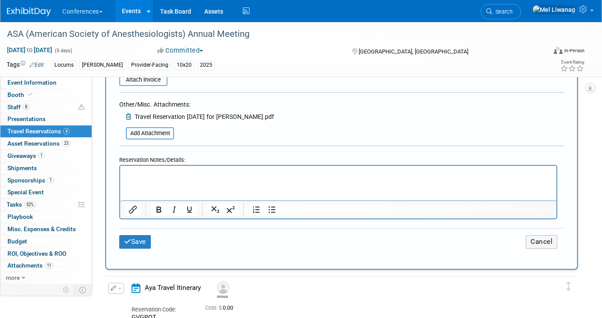
click at [182, 152] on div "Reservation Notes/Details:" at bounding box center [338, 158] width 438 height 13
click at [173, 171] on p "Rich Text Area. Press ALT-0 for help." at bounding box center [338, 173] width 426 height 9
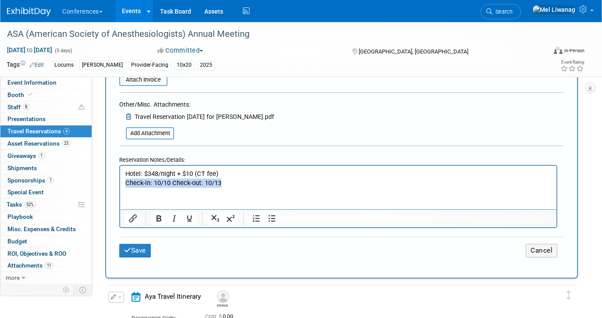
drag, startPoint x: 233, startPoint y: 181, endPoint x: 120, endPoint y: 182, distance: 113.1
click at [120, 182] on html "Hotel: $348/night + $10 (CT fee) Check-in: 10/10 Check-out: 10/13" at bounding box center [338, 176] width 436 height 21
click at [143, 244] on button "Save" at bounding box center [135, 251] width 32 height 14
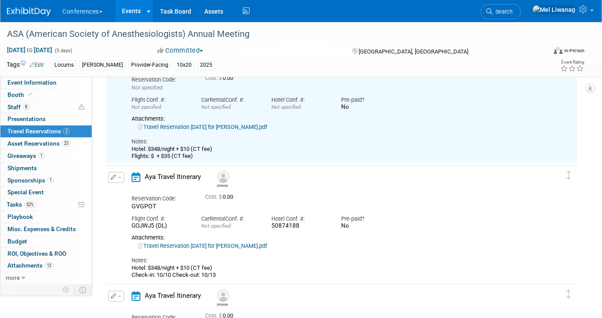
scroll to position [69, 0]
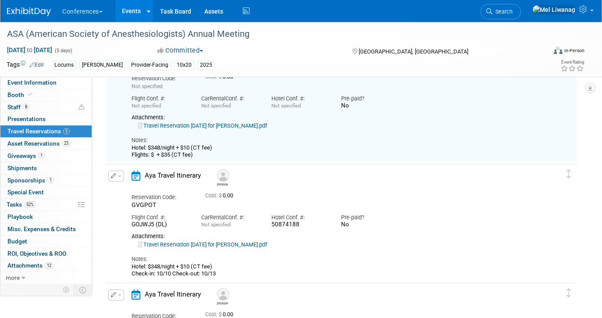
click at [115, 180] on button "button" at bounding box center [116, 176] width 16 height 11
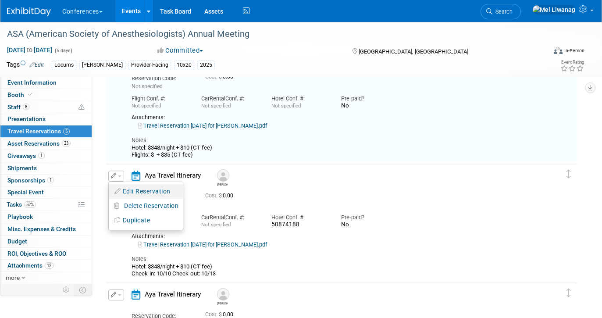
click at [118, 188] on button "Edit Reservation" at bounding box center [146, 191] width 74 height 13
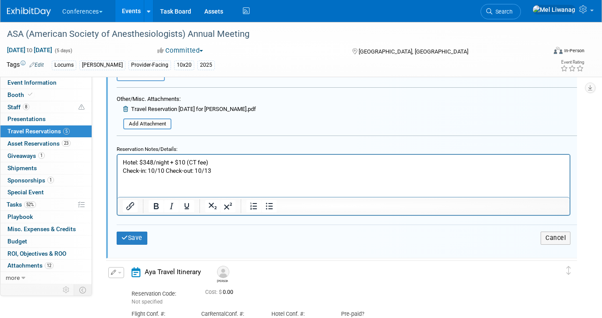
scroll to position [438, 0]
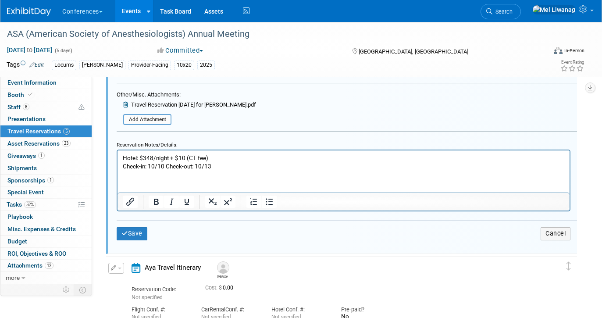
click at [231, 166] on p "Hotel: $348/night + $10 (CT fee) Check-in: 10/10 Check-out: 10/13" at bounding box center [344, 162] width 442 height 17
drag, startPoint x: 231, startPoint y: 166, endPoint x: 97, endPoint y: 154, distance: 134.3
click at [117, 154] on html "Hotel: $348/night + $10 (CT fee) Check-in: 10/10 Check-out: 10/13" at bounding box center [343, 160] width 452 height 20
paste body "Rich Text Area. Press ALT-0 for help."
click at [142, 240] on button "Save" at bounding box center [132, 233] width 31 height 13
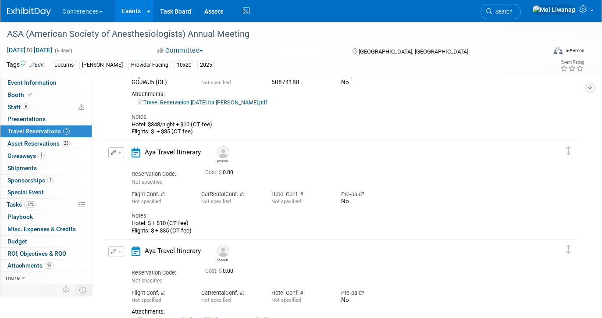
scroll to position [0, 0]
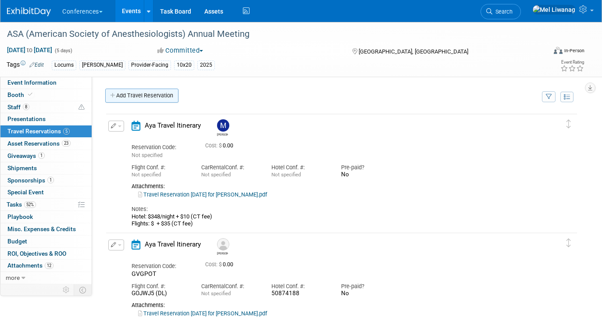
click at [118, 99] on link "Add Travel Reservation" at bounding box center [141, 96] width 73 height 14
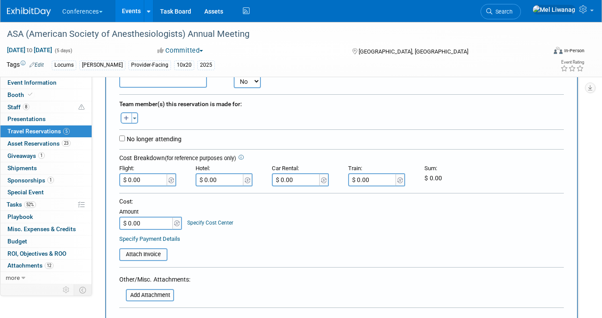
scroll to position [142, 0]
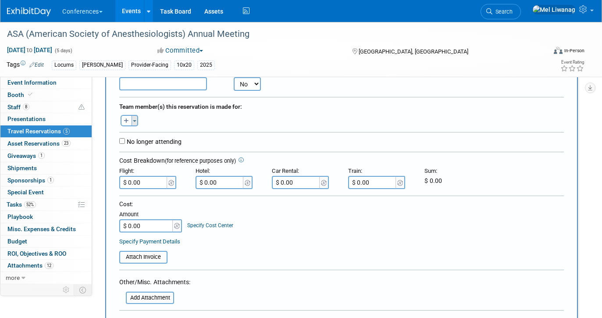
click at [135, 122] on span "button" at bounding box center [135, 121] width 4 height 2
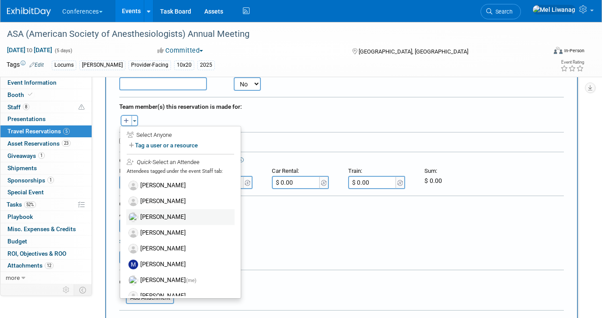
click at [172, 220] on label "[PERSON_NAME]" at bounding box center [180, 217] width 108 height 16
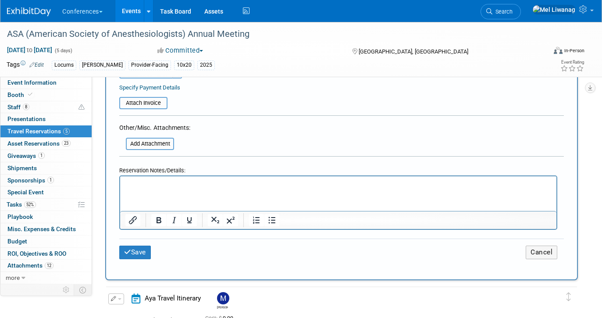
scroll to position [337, 0]
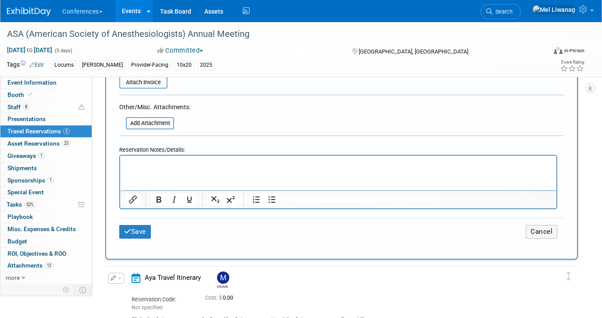
click at [160, 166] on p "Rich Text Area. Press ALT-0 for help." at bounding box center [338, 163] width 426 height 9
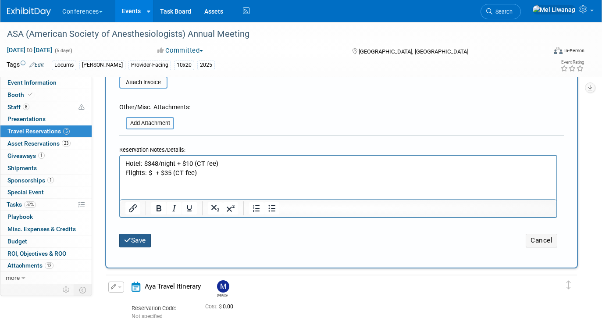
click at [141, 237] on button "Save" at bounding box center [135, 241] width 32 height 14
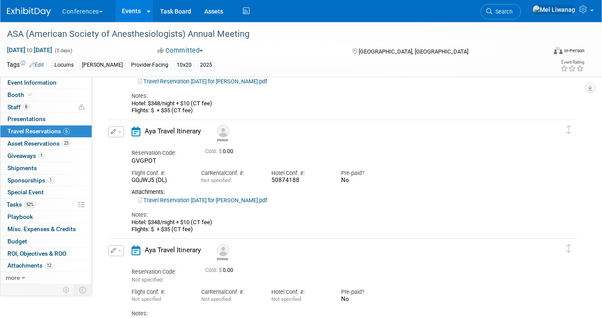
scroll to position [0, 0]
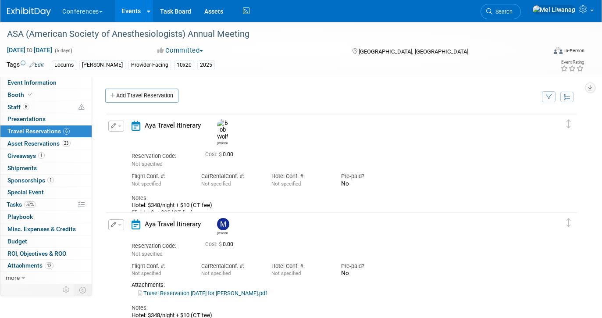
click at [120, 129] on button "button" at bounding box center [116, 126] width 16 height 11
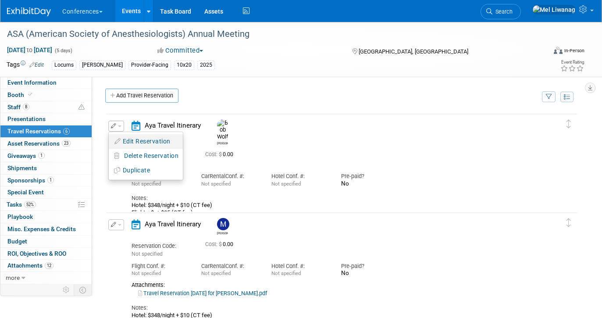
click at [126, 139] on button "Edit Reservation" at bounding box center [146, 141] width 74 height 13
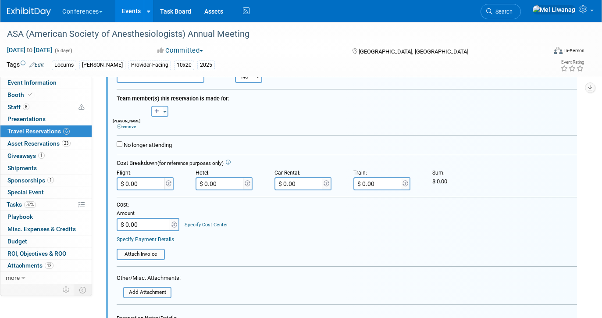
scroll to position [153, 0]
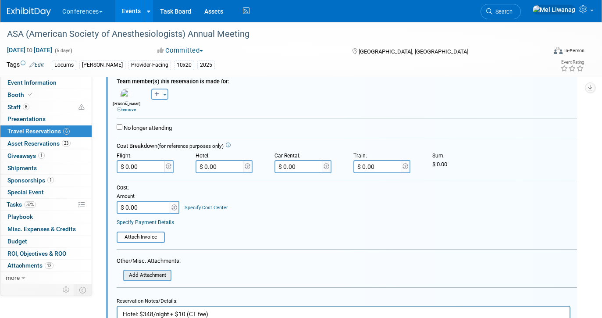
click at [151, 281] on div "Add Attachment" at bounding box center [147, 275] width 48 height 11
click at [145, 276] on input "file" at bounding box center [118, 275] width 104 height 10
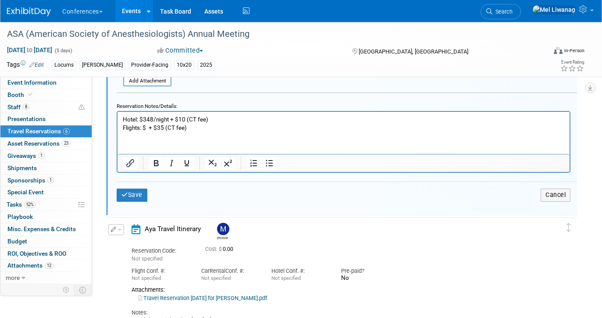
scroll to position [364, 0]
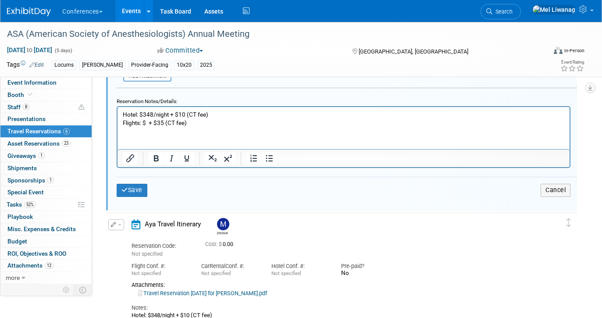
click at [140, 215] on div "Delete Reservation Maddie Reservation Code: Not specified Cost: $ 0.00 Car" at bounding box center [341, 270] width 473 height 118
click at [140, 197] on div "Save Cancel" at bounding box center [347, 190] width 460 height 26
click at [136, 191] on button "Save" at bounding box center [132, 190] width 31 height 13
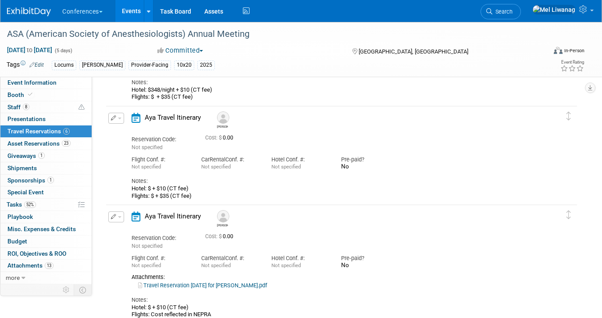
scroll to position [0, 0]
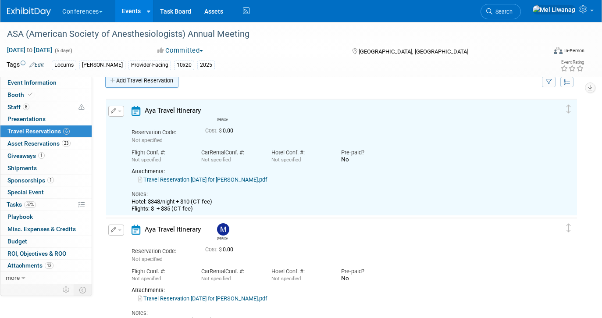
click at [140, 83] on link "Add Travel Reservation" at bounding box center [141, 81] width 73 height 14
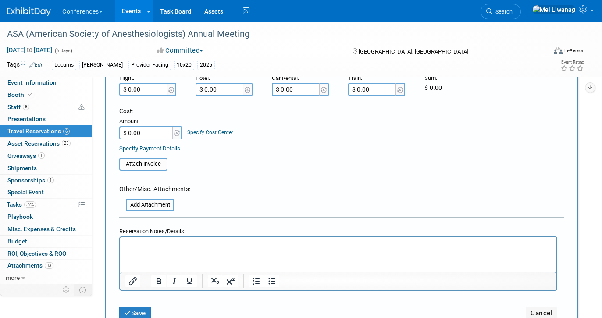
click at [142, 250] on html at bounding box center [338, 243] width 436 height 13
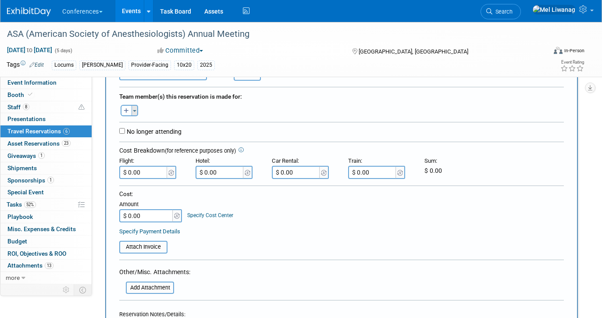
click at [137, 110] on button "Toggle Dropdown" at bounding box center [134, 110] width 7 height 11
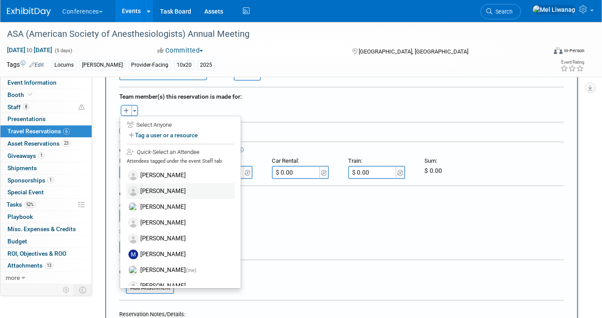
click at [170, 194] on label "[PERSON_NAME]" at bounding box center [180, 191] width 108 height 16
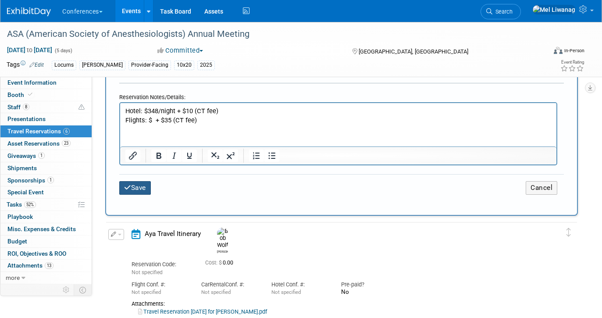
click at [138, 184] on button "Save" at bounding box center [135, 188] width 32 height 14
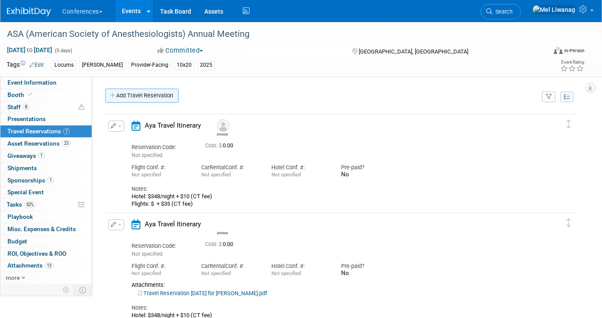
click at [134, 100] on link "Add Travel Reservation" at bounding box center [141, 96] width 73 height 14
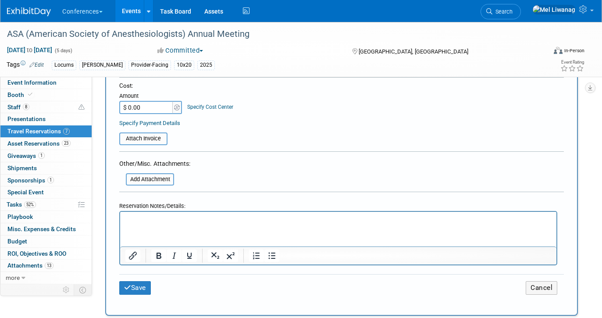
click at [158, 224] on html at bounding box center [338, 218] width 436 height 13
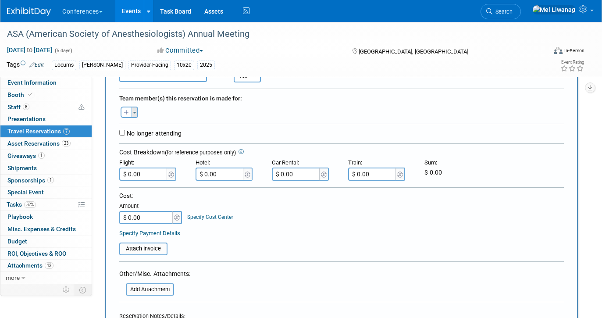
click at [135, 113] on span "button" at bounding box center [135, 113] width 4 height 2
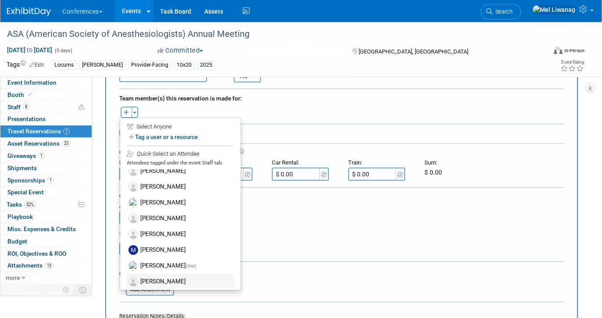
click at [163, 282] on label "[PERSON_NAME]" at bounding box center [180, 282] width 108 height 16
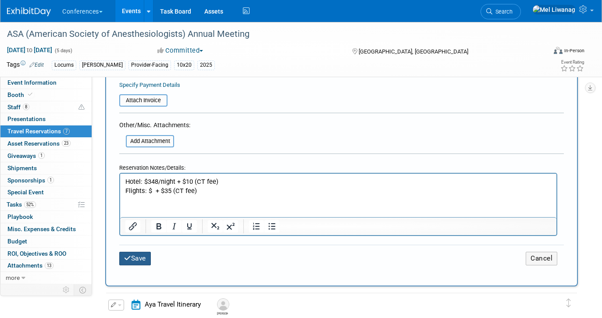
click at [140, 259] on button "Save" at bounding box center [135, 259] width 32 height 14
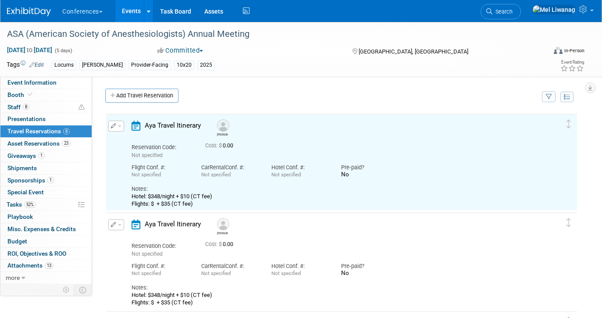
click at [116, 127] on button "button" at bounding box center [116, 126] width 16 height 11
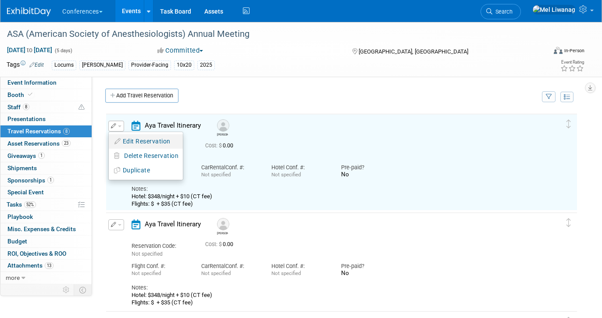
click at [119, 139] on icon "button" at bounding box center [117, 141] width 7 height 6
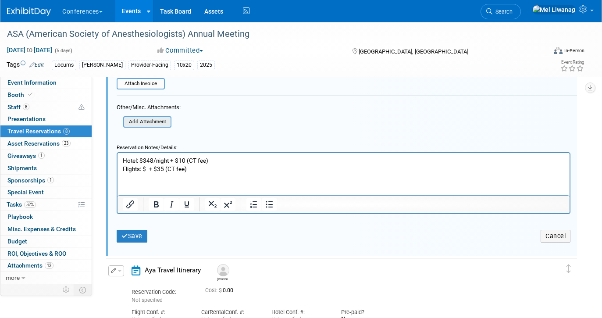
click at [154, 124] on input "file" at bounding box center [118, 122] width 104 height 10
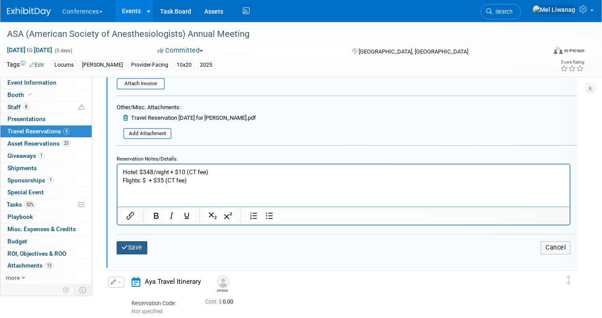
click at [130, 249] on button "Save" at bounding box center [132, 247] width 31 height 13
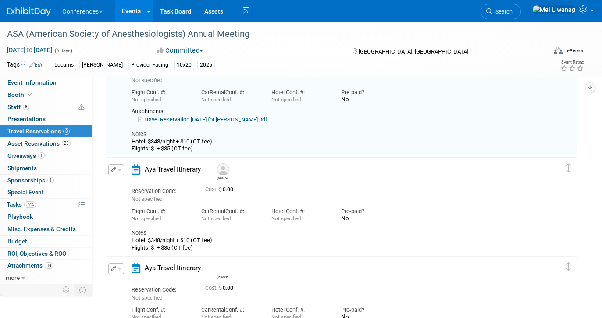
click at [120, 167] on button "button" at bounding box center [116, 169] width 16 height 11
click at [121, 178] on ul "Edit Reservation Delete Reservation" at bounding box center [145, 199] width 75 height 49
click at [118, 173] on button "button" at bounding box center [116, 169] width 16 height 11
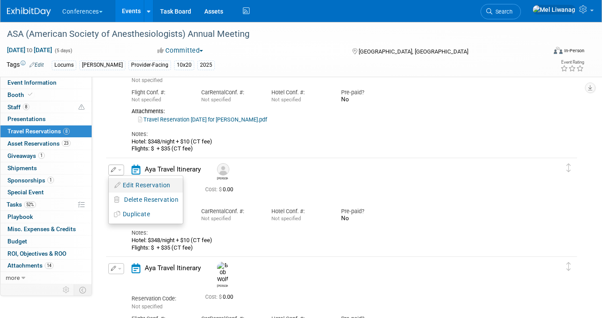
click at [118, 185] on icon "button" at bounding box center [117, 185] width 7 height 6
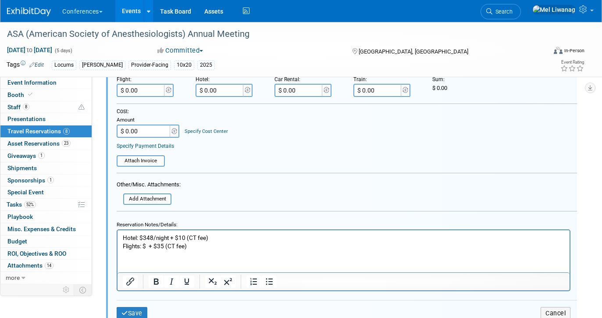
click at [210, 242] on p "Hotel: $348/night + $10 (CT fee) Flights: $ + $35 (CT fee)" at bounding box center [344, 241] width 442 height 17
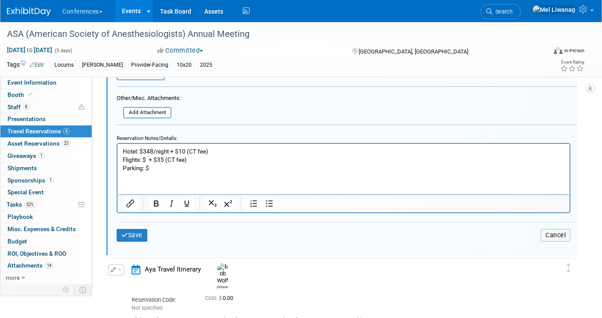
click at [140, 243] on div "Save Cancel" at bounding box center [347, 235] width 460 height 26
click at [126, 169] on p "Parking: $" at bounding box center [344, 167] width 442 height 8
click at [140, 235] on button "Save" at bounding box center [132, 235] width 31 height 13
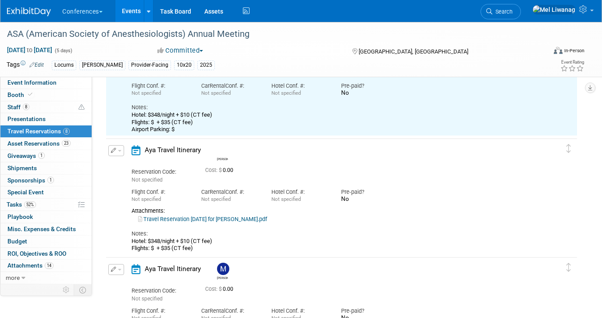
scroll to position [134, 0]
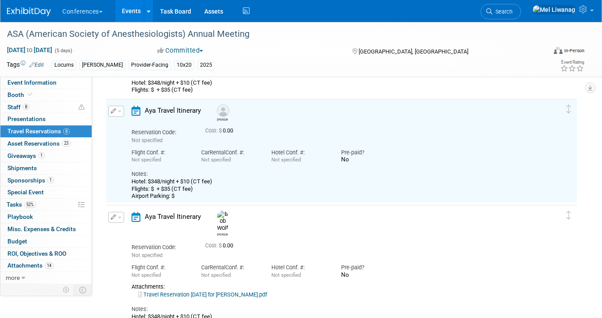
click at [119, 108] on button "button" at bounding box center [116, 111] width 16 height 11
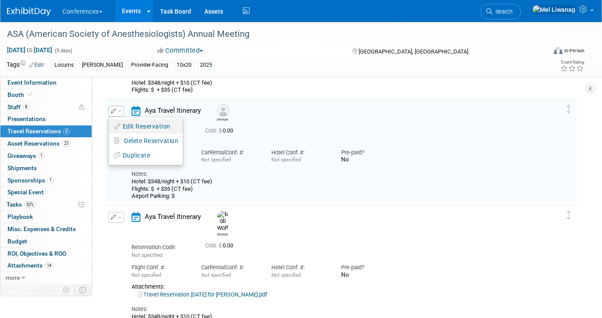
click at [128, 128] on button "Edit Reservation" at bounding box center [146, 126] width 74 height 13
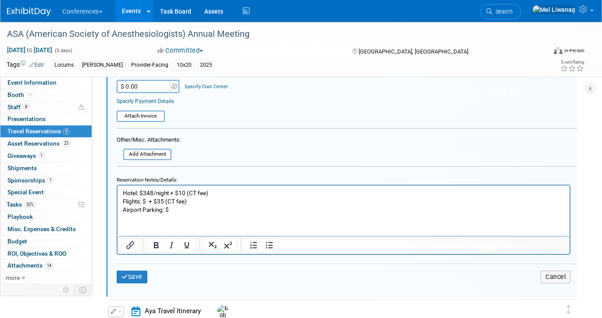
scroll to position [395, 0]
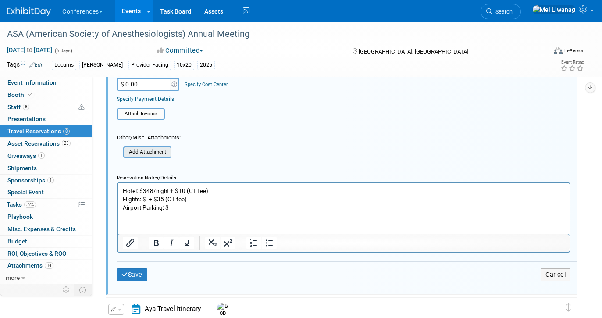
click at [147, 152] on input "file" at bounding box center [118, 152] width 104 height 10
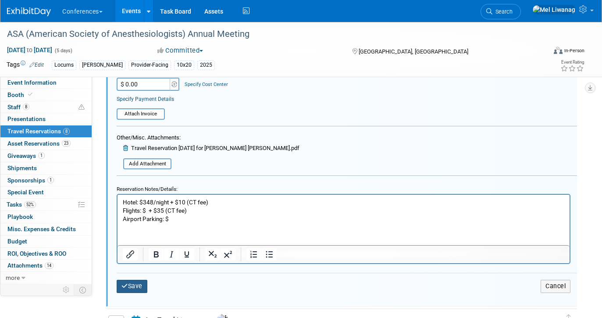
click at [137, 288] on button "Save" at bounding box center [132, 286] width 31 height 13
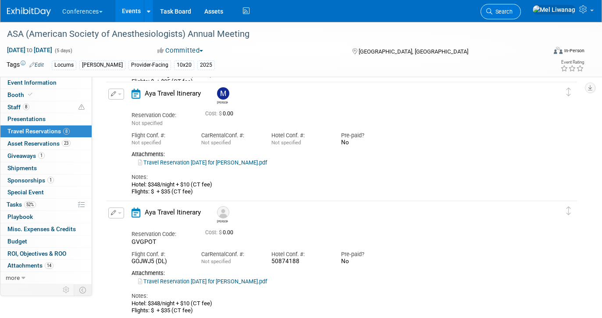
click at [516, 7] on link "Search" at bounding box center [500, 11] width 40 height 15
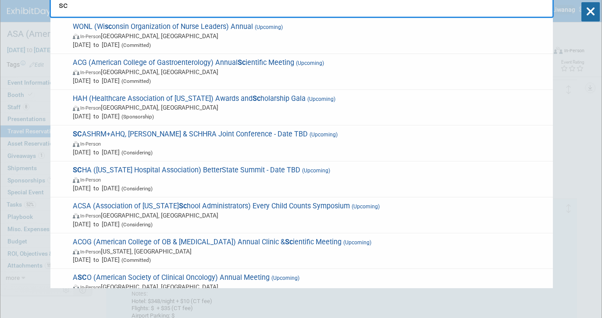
type input "s"
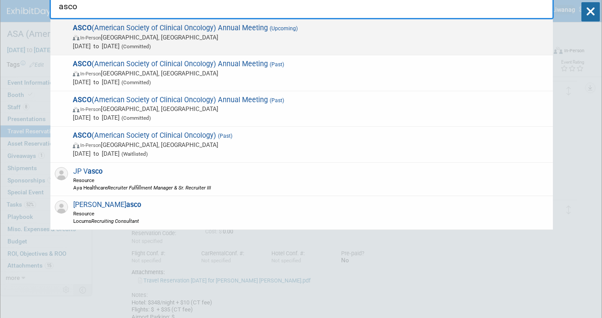
type input "asco"
click at [311, 43] on span "May 29, 2026 to Jun 2, 2026 (Committed)" at bounding box center [311, 46] width 476 height 9
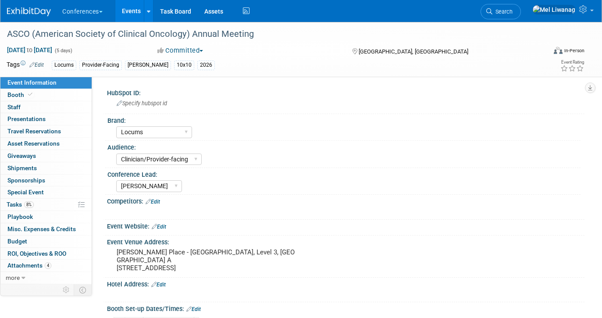
select select "Locums"
select select "Clinician/Provider-facing"
select select "[PERSON_NAME]"
click at [69, 130] on link "0 Travel Reservations 0" at bounding box center [45, 131] width 91 height 12
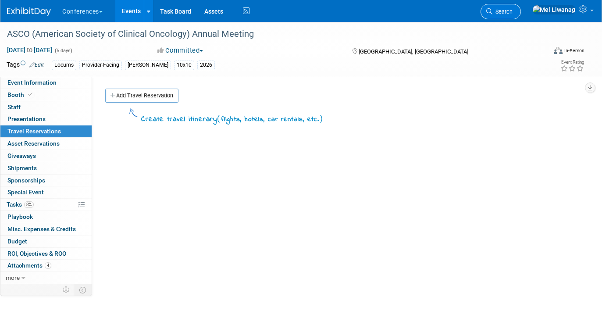
click at [520, 15] on link "Search" at bounding box center [500, 11] width 40 height 15
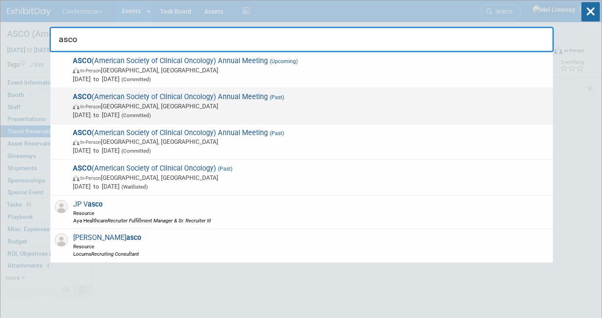
type input "asco"
click at [213, 100] on span "ASCO (American Society of Clinical Oncology) Annual Meeting (Past) In-Person [G…" at bounding box center [309, 105] width 478 height 27
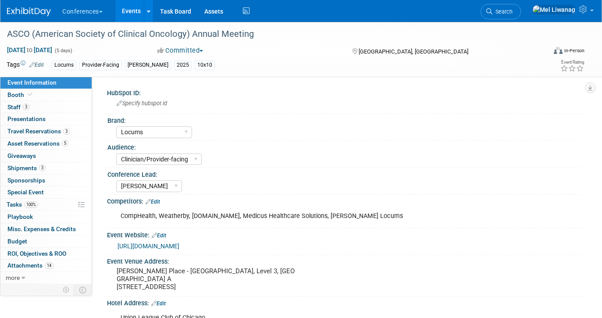
select select "Locums"
select select "Clinician/Provider-facing"
select select "[PERSON_NAME]"
click at [75, 94] on link "Booth" at bounding box center [45, 95] width 91 height 12
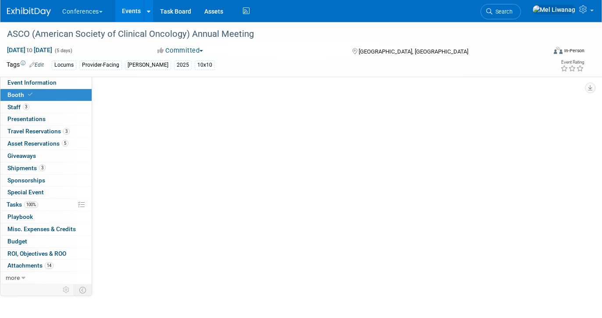
select select "10'x10'"
select select "No"
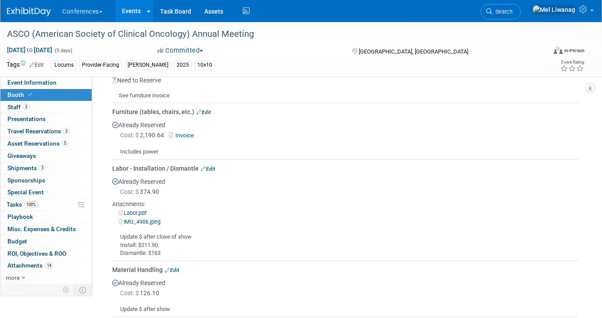
scroll to position [400, 0]
click at [62, 135] on span "Travel Reservations 3" at bounding box center [38, 131] width 62 height 7
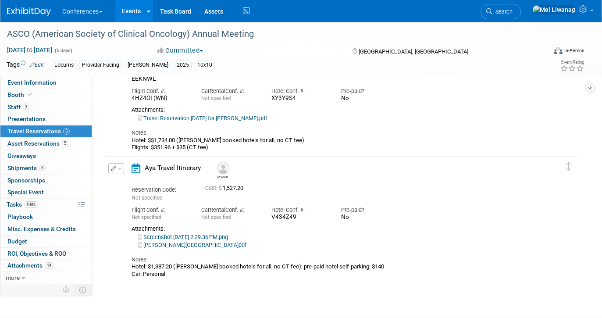
scroll to position [196, 0]
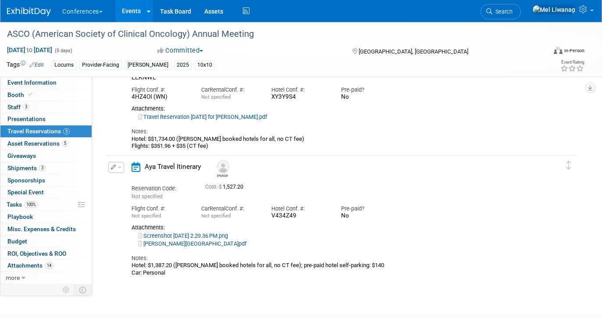
drag, startPoint x: 272, startPoint y: 267, endPoint x: 357, endPoint y: 265, distance: 84.6
click at [357, 266] on div "Hotel: $1,387.20 ([PERSON_NAME] booked hotels for all, no CT fee); pre-paid hot…" at bounding box center [334, 269] width 406 height 14
click at [118, 168] on span "button" at bounding box center [120, 168] width 4 height 2
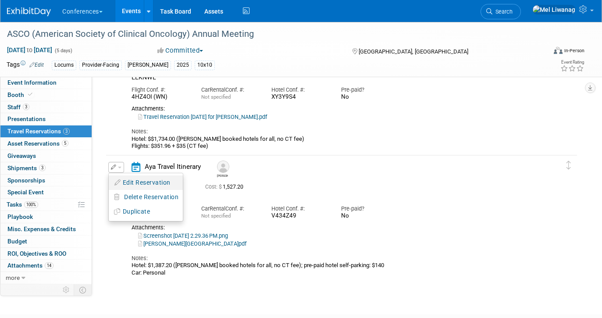
click at [125, 179] on button "Edit Reservation" at bounding box center [146, 182] width 74 height 13
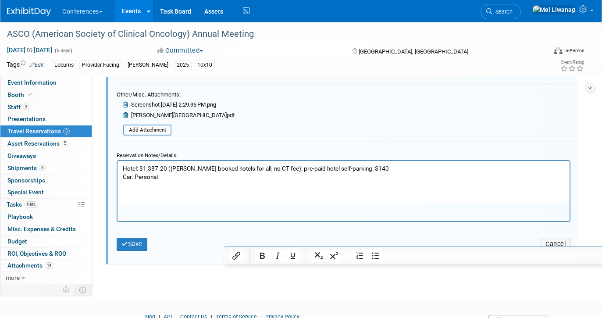
scroll to position [611, 0]
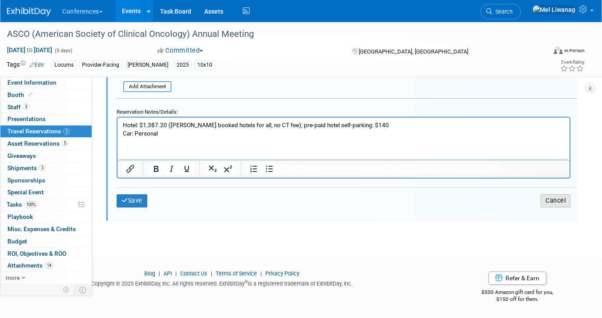
click at [554, 204] on button "Cancel" at bounding box center [555, 200] width 30 height 13
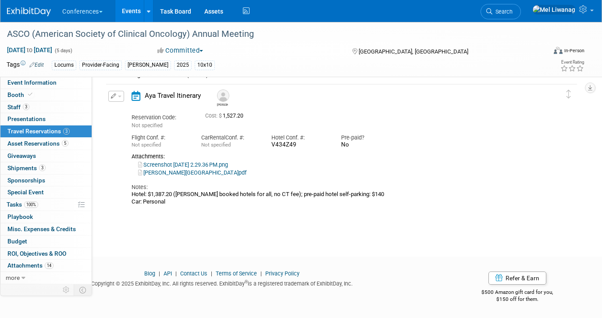
scroll to position [255, 0]
